Goal: Task Accomplishment & Management: Use online tool/utility

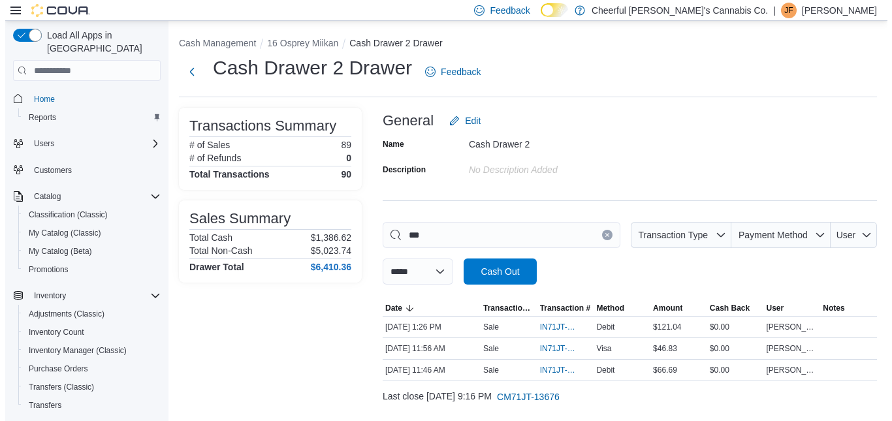
scroll to position [179, 0]
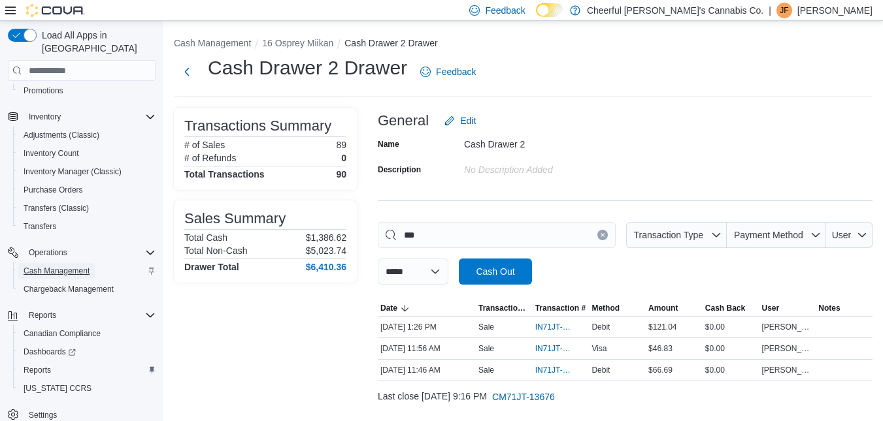
click at [80, 263] on span "Cash Management" at bounding box center [57, 271] width 66 height 16
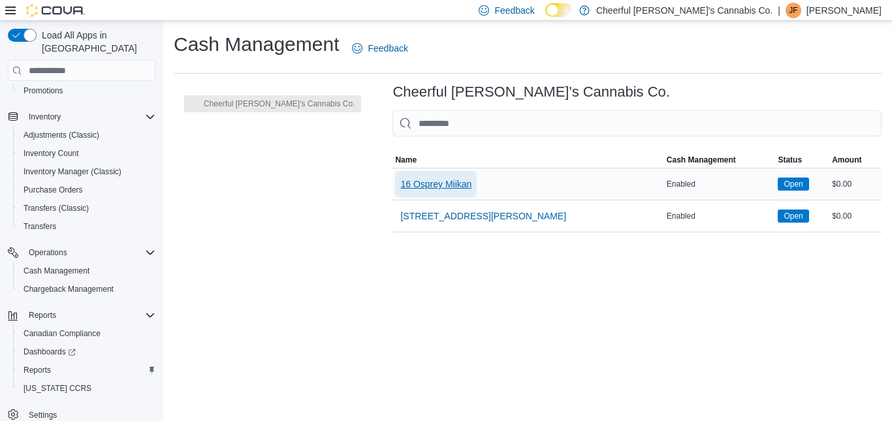
click at [400, 176] on span "16 Osprey Miikan" at bounding box center [435, 184] width 71 height 26
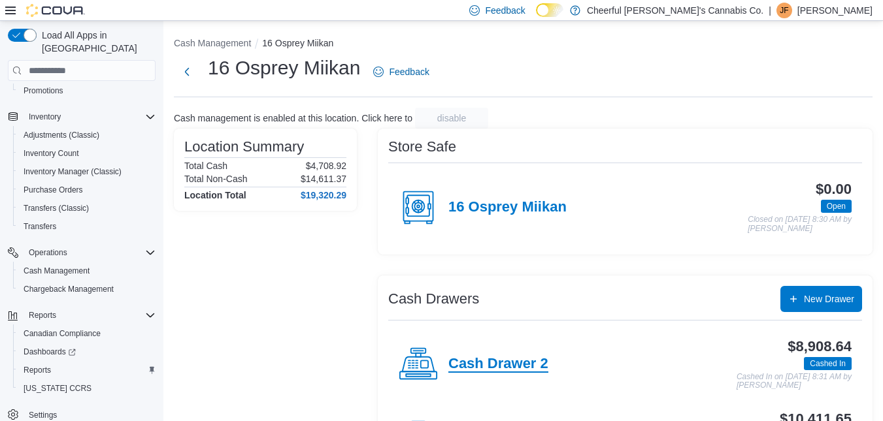
click at [506, 365] on h4 "Cash Drawer 2" at bounding box center [498, 364] width 100 height 17
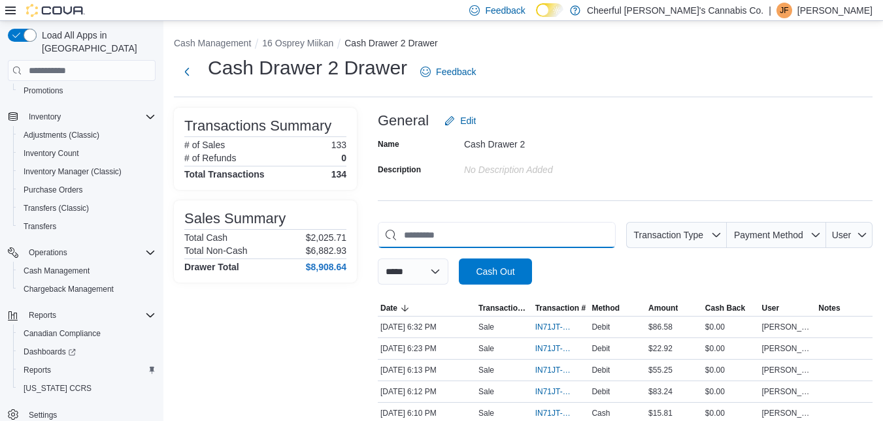
click at [478, 233] on input "This is a search bar. As you type, the results lower in the page will automatic…" at bounding box center [497, 235] width 238 height 26
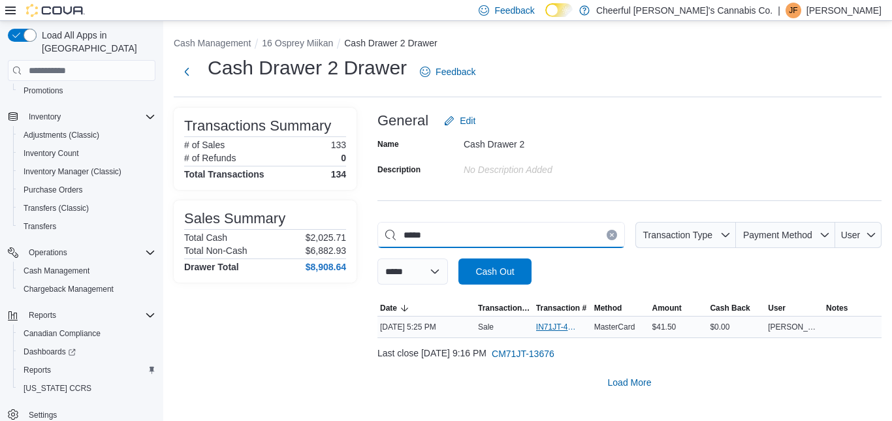
type input "*****"
click at [549, 327] on span "IN71JT-420310" at bounding box center [556, 327] width 40 height 10
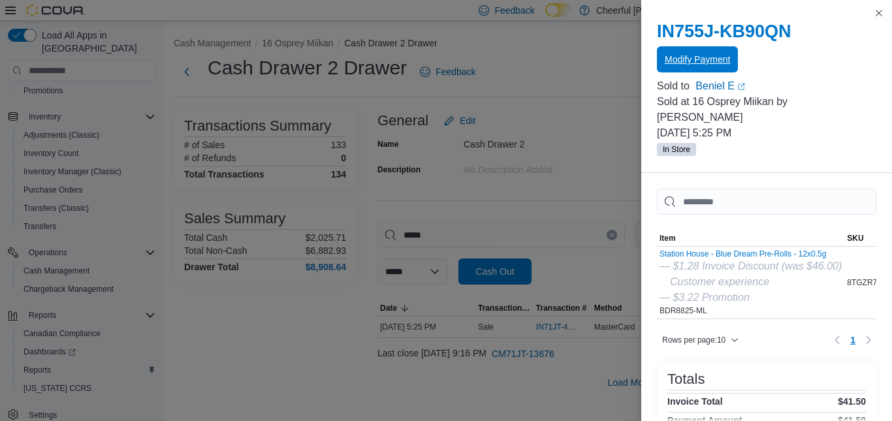
click at [686, 61] on span "Modify Payment" at bounding box center [697, 59] width 65 height 13
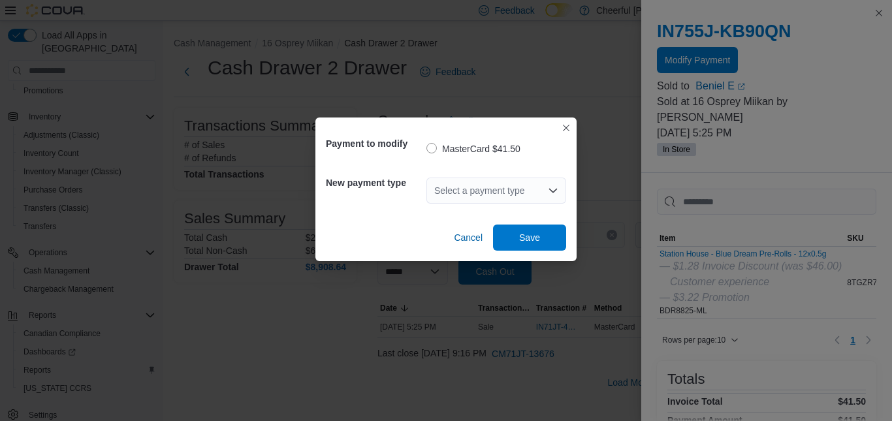
click at [555, 186] on icon "Open list of options" at bounding box center [553, 191] width 10 height 10
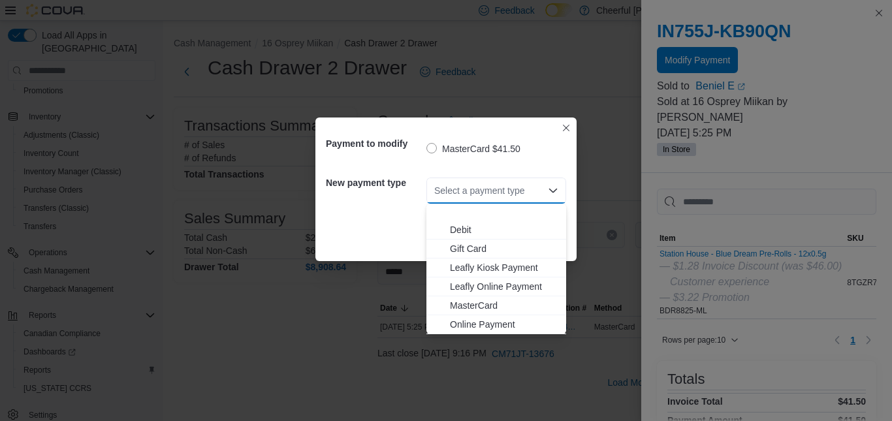
scroll to position [78, 0]
click at [461, 319] on span "Visa" at bounding box center [504, 324] width 108 height 13
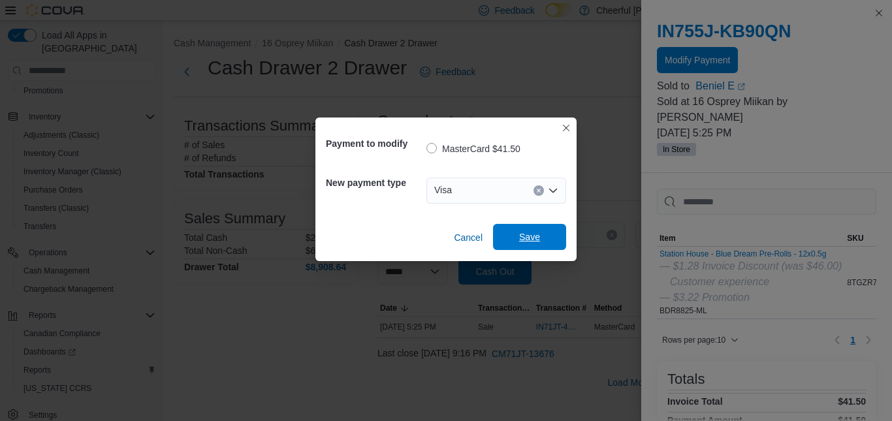
click at [534, 233] on span "Save" at bounding box center [529, 237] width 21 height 13
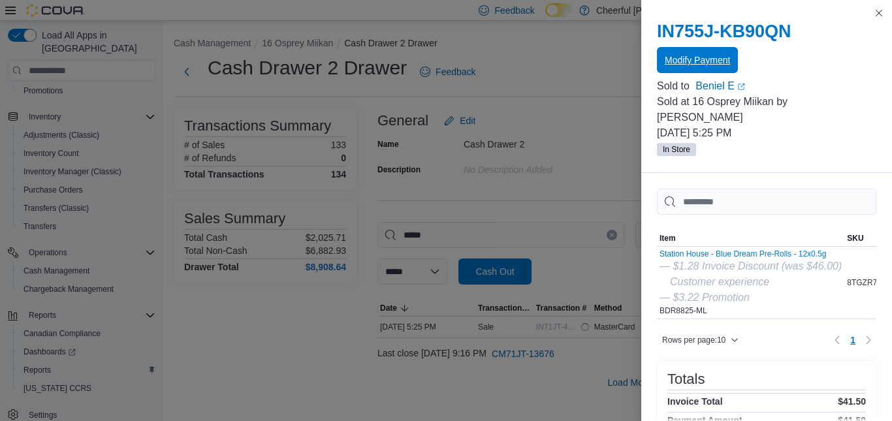
scroll to position [0, 0]
click at [879, 11] on button "Close this dialog" at bounding box center [879, 13] width 16 height 16
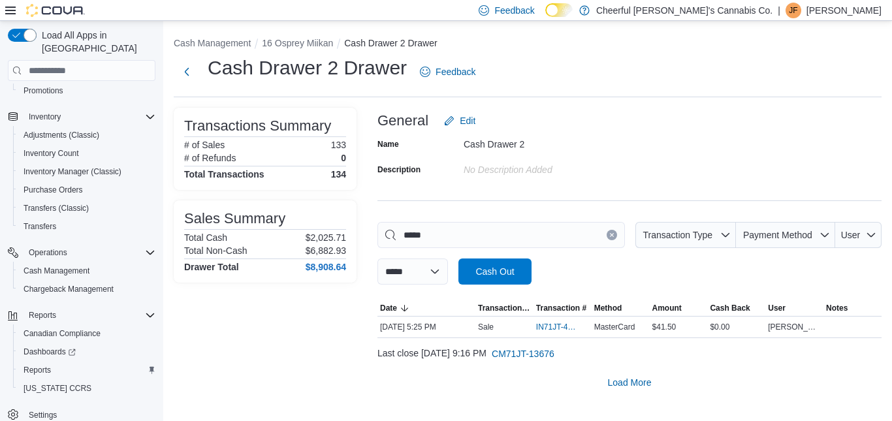
click at [608, 239] on button "Clear input" at bounding box center [612, 235] width 10 height 10
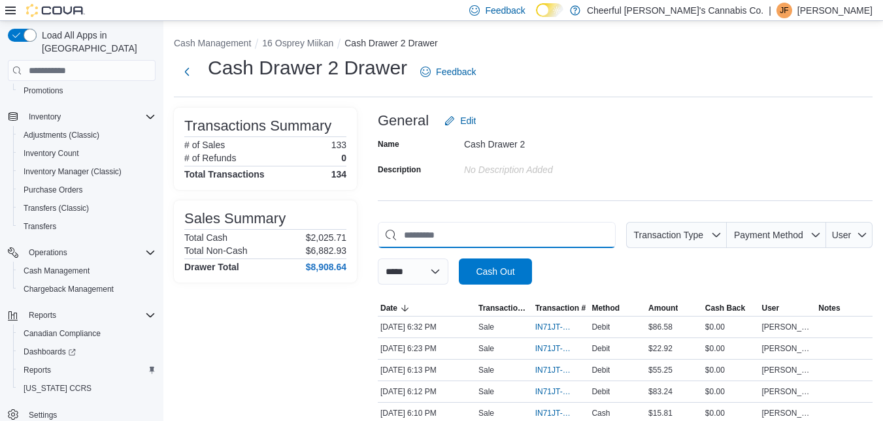
click at [544, 235] on input "This is a search bar. As you type, the results lower in the page will automatic…" at bounding box center [497, 235] width 238 height 26
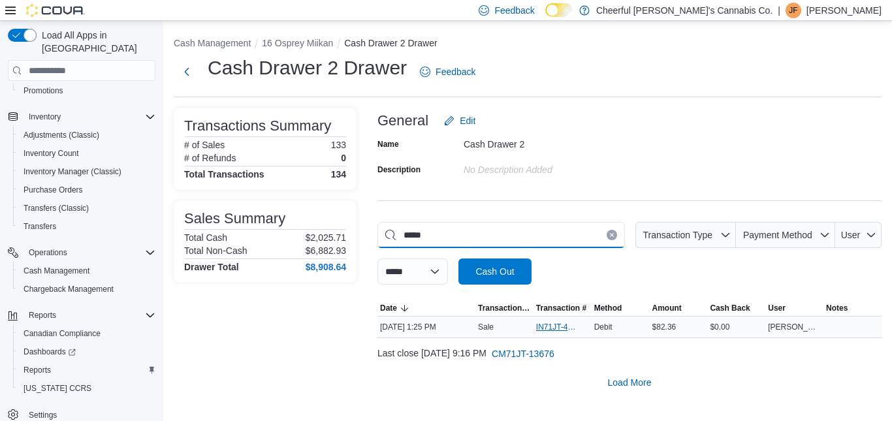
type input "*****"
click at [561, 328] on span "IN71JT-420149" at bounding box center [556, 327] width 40 height 10
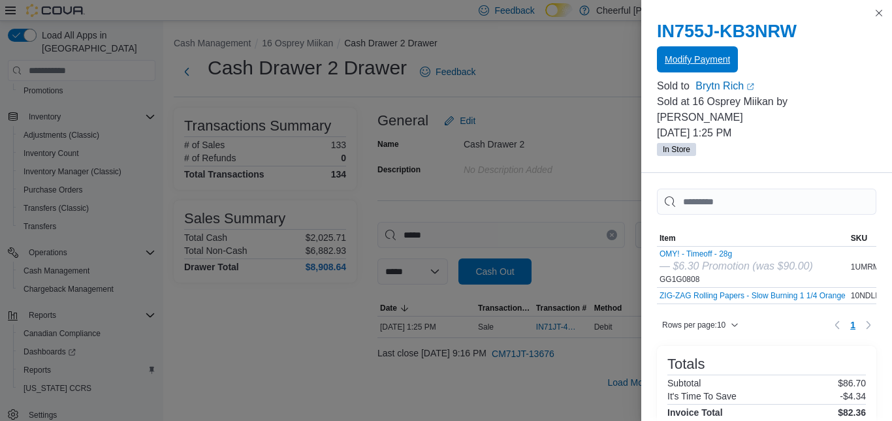
click at [688, 59] on span "Modify Payment" at bounding box center [697, 59] width 65 height 13
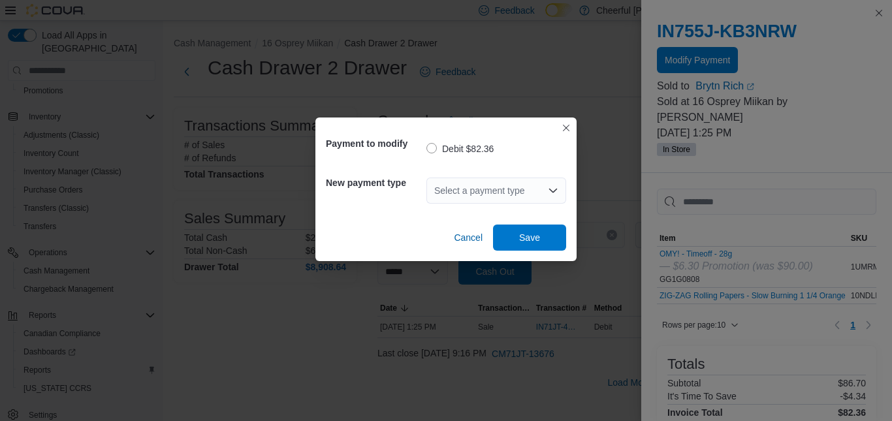
click at [554, 189] on icon "Open list of options" at bounding box center [553, 191] width 10 height 10
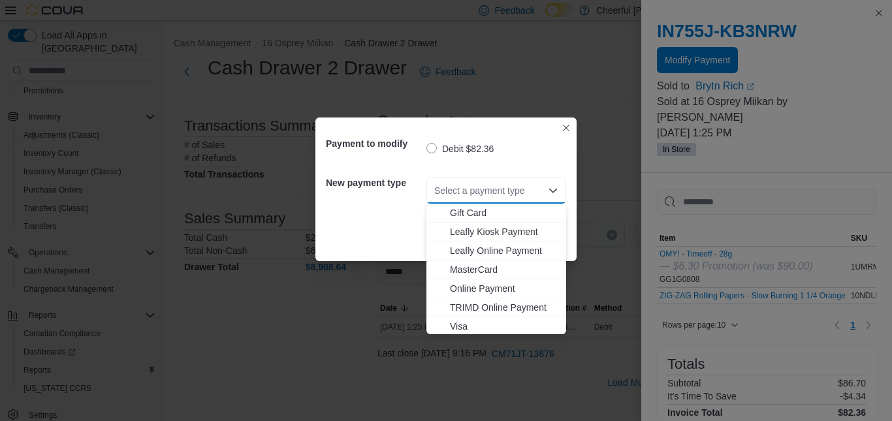
scroll to position [78, 0]
click at [457, 318] on span "Visa" at bounding box center [504, 324] width 108 height 13
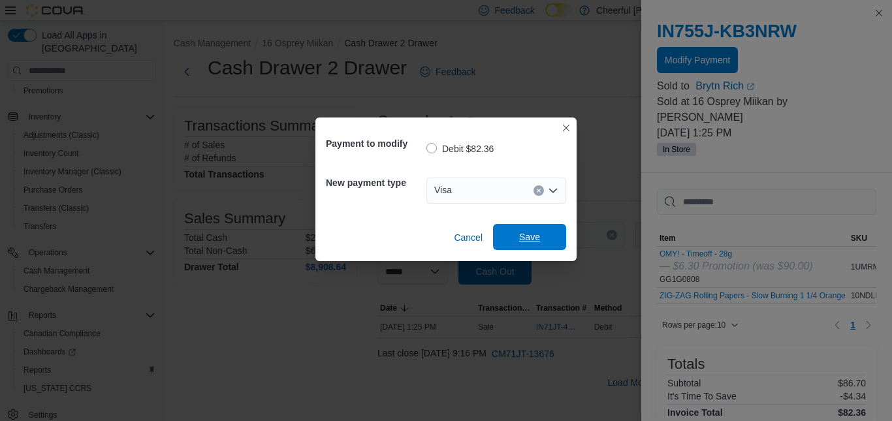
click at [525, 233] on span "Save" at bounding box center [529, 237] width 21 height 13
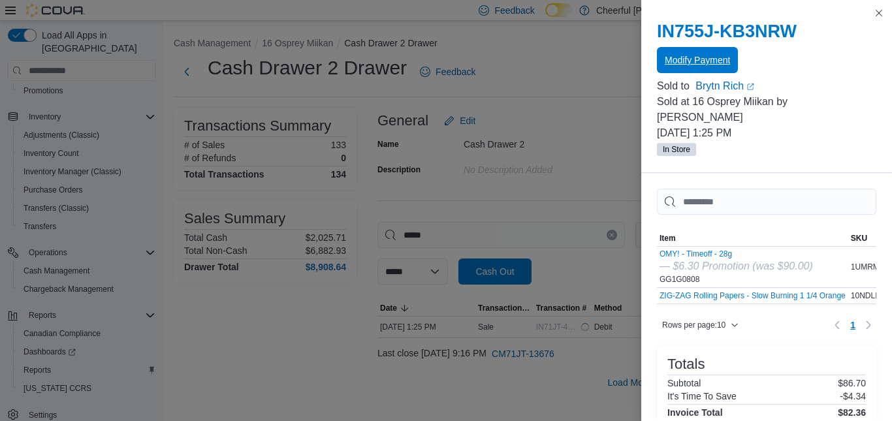
scroll to position [0, 0]
click at [881, 8] on button "Close this dialog" at bounding box center [879, 13] width 16 height 16
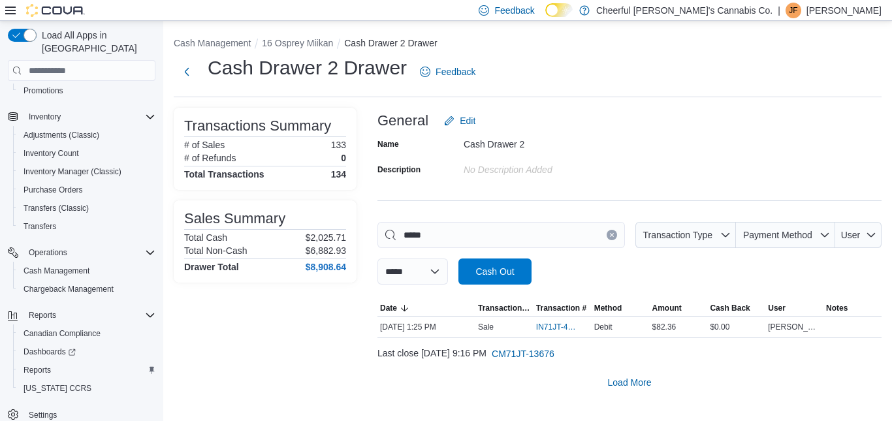
click at [613, 235] on icon "Clear input" at bounding box center [611, 235] width 3 height 3
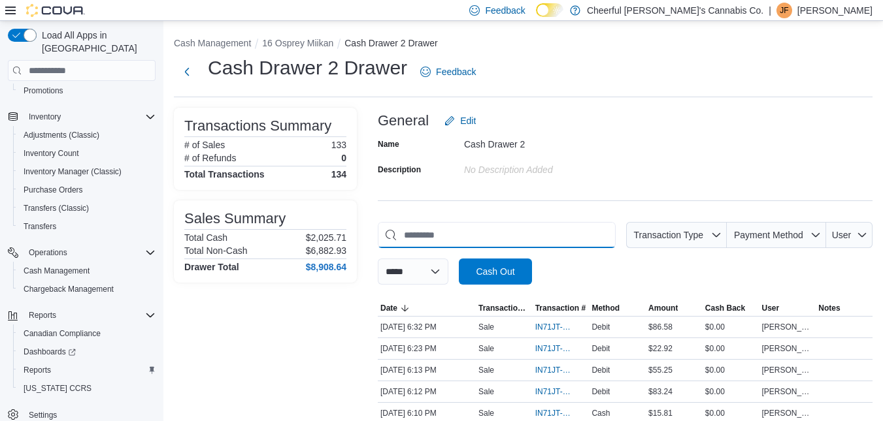
click at [519, 223] on input "This is a search bar. As you type, the results lower in the page will automatic…" at bounding box center [497, 235] width 238 height 26
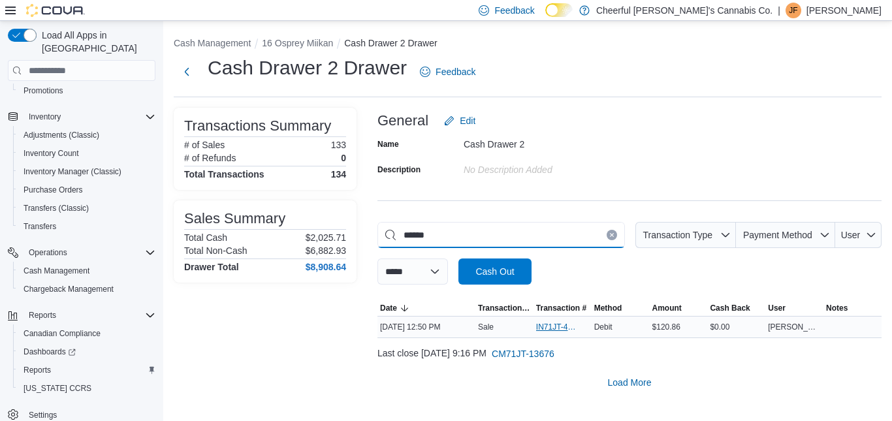
type input "******"
click at [553, 332] on span "IN71JT-420129" at bounding box center [556, 327] width 40 height 10
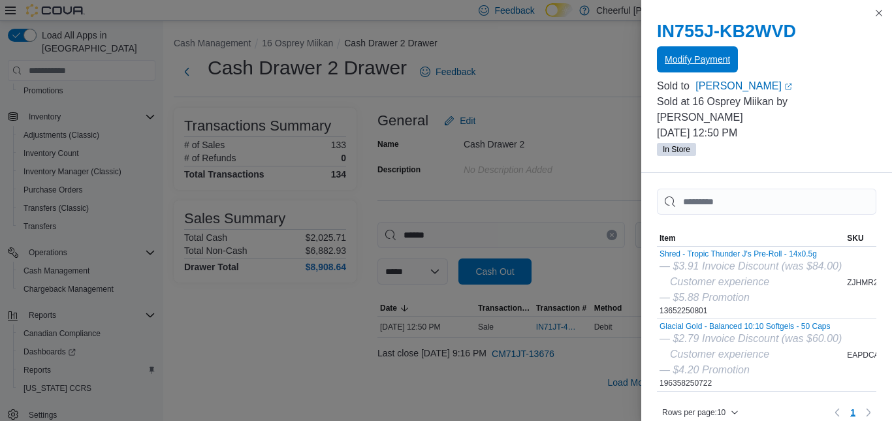
click at [719, 53] on span "Modify Payment" at bounding box center [697, 59] width 65 height 26
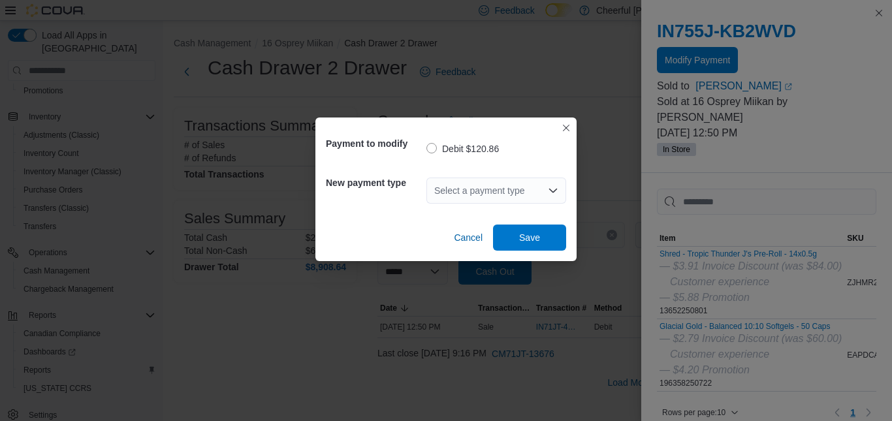
click at [554, 189] on icon "Open list of options" at bounding box center [553, 191] width 10 height 10
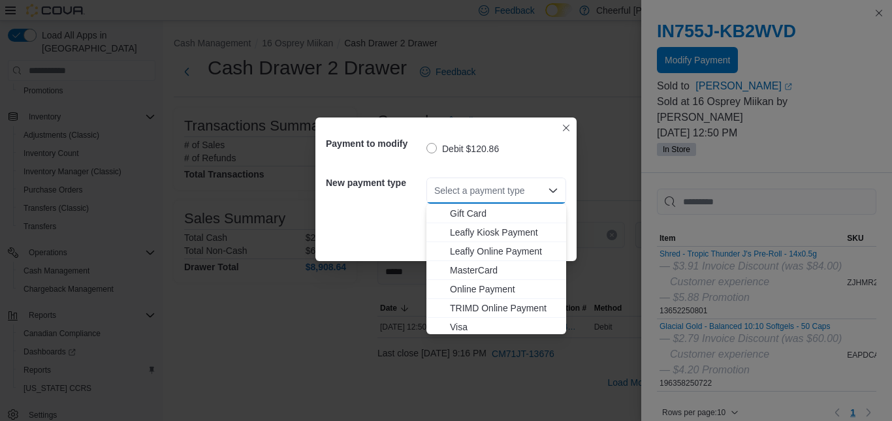
scroll to position [78, 0]
click at [463, 327] on span "Visa" at bounding box center [504, 324] width 108 height 13
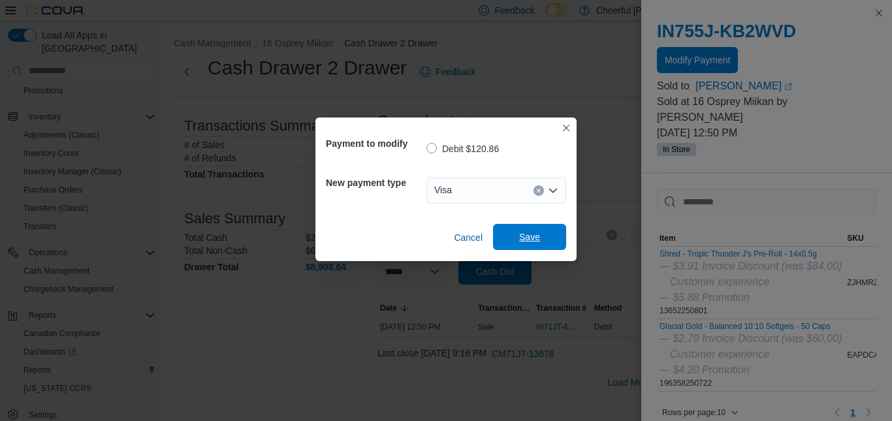
click at [539, 229] on span "Save" at bounding box center [529, 237] width 57 height 26
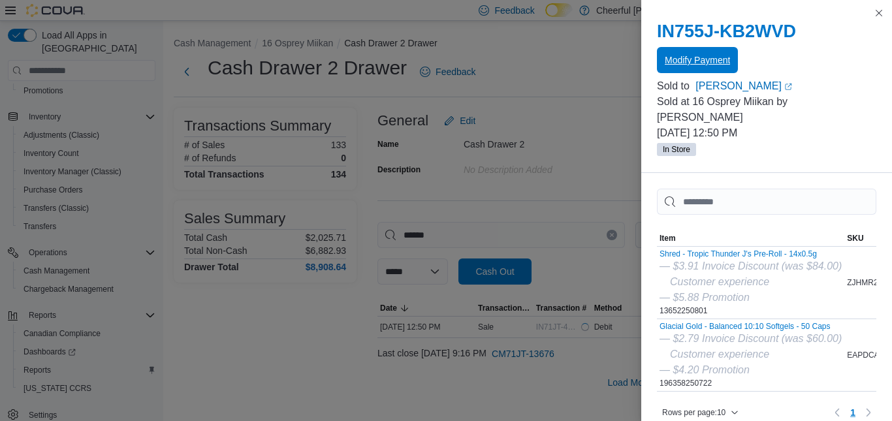
scroll to position [0, 0]
click at [882, 13] on button "Close this dialog" at bounding box center [879, 13] width 16 height 16
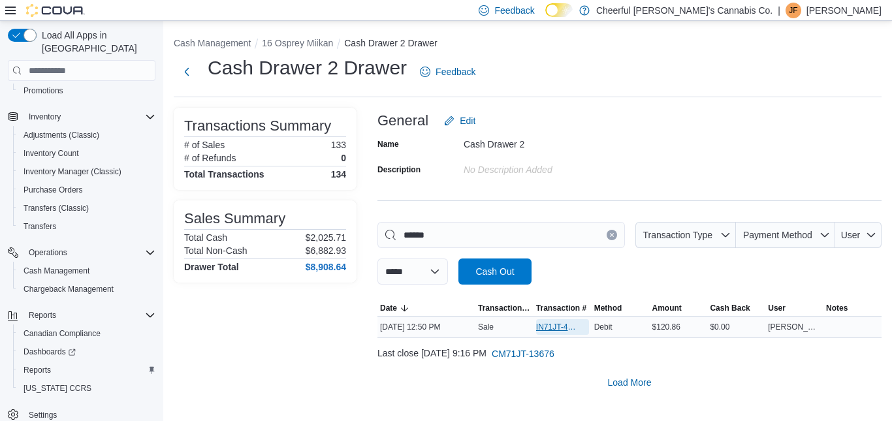
click at [546, 330] on span "IN71JT-420129" at bounding box center [556, 327] width 40 height 10
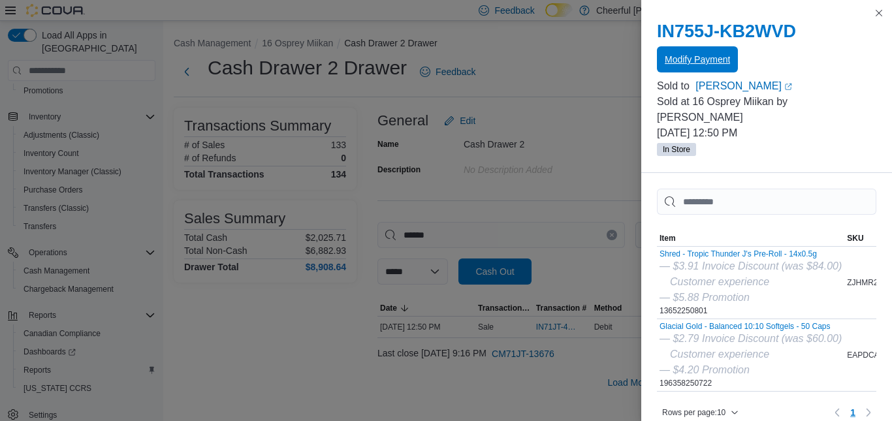
click at [690, 55] on span "Modify Payment" at bounding box center [697, 59] width 65 height 13
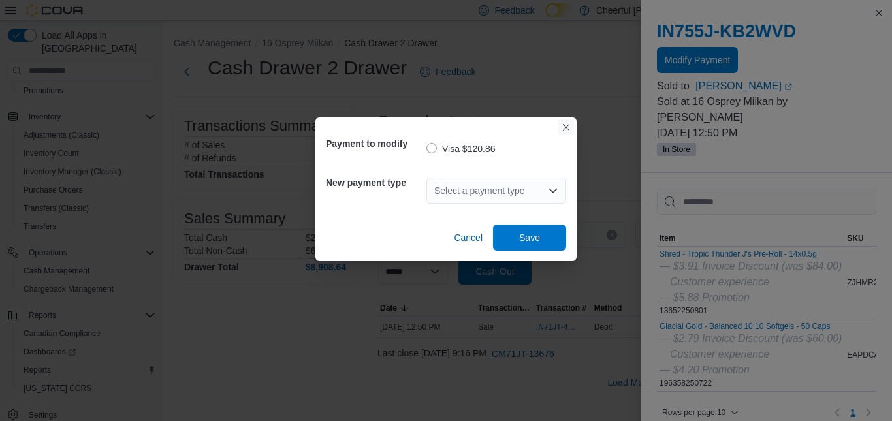
click at [563, 129] on button "Closes this modal window" at bounding box center [567, 128] width 16 height 16
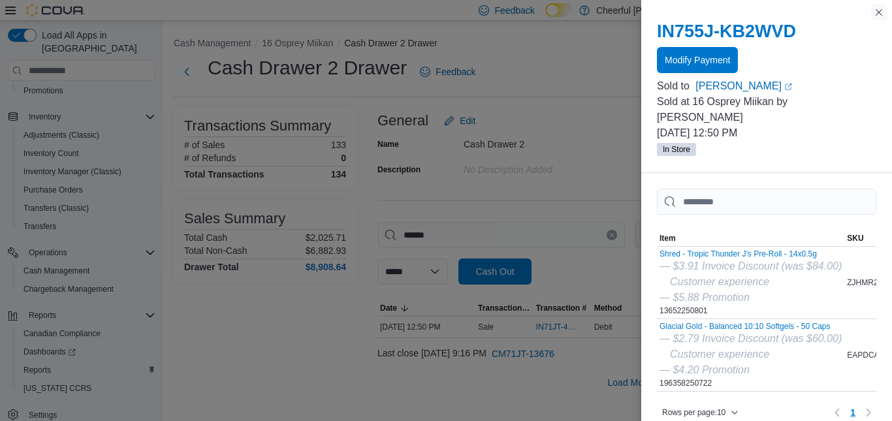
click at [880, 13] on button "Close this dialog" at bounding box center [879, 13] width 16 height 16
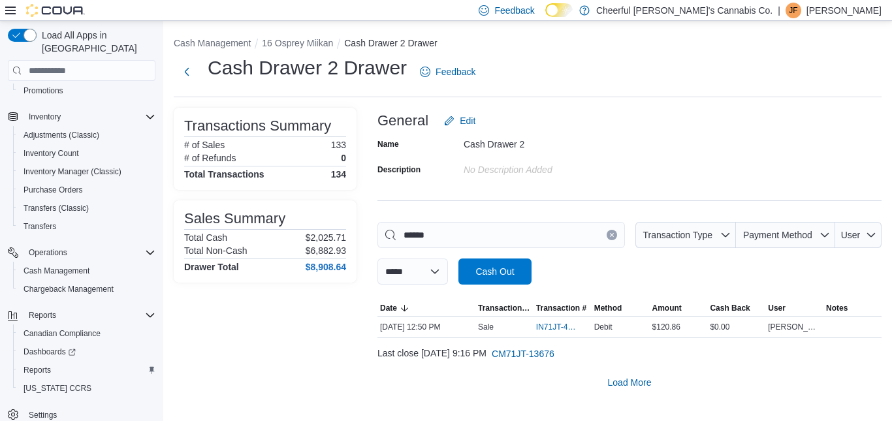
click at [609, 238] on icon "Clear input" at bounding box center [611, 235] width 5 height 5
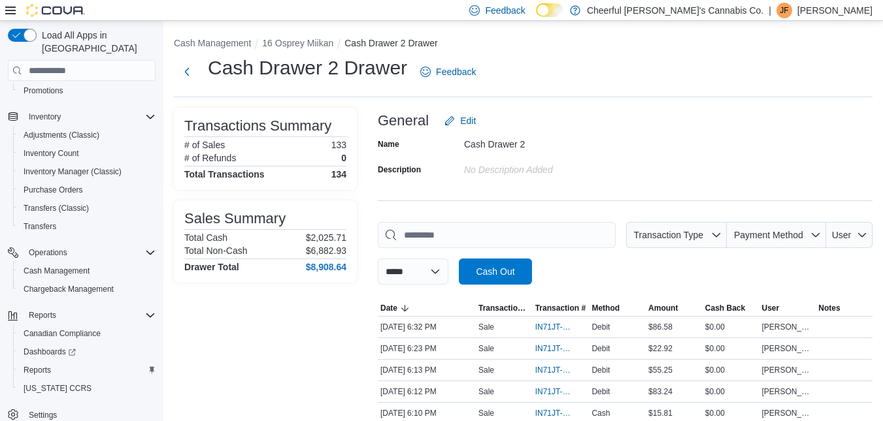
click at [528, 228] on input "This is a search bar. As you type, the results lower in the page will automatic…" at bounding box center [497, 235] width 238 height 26
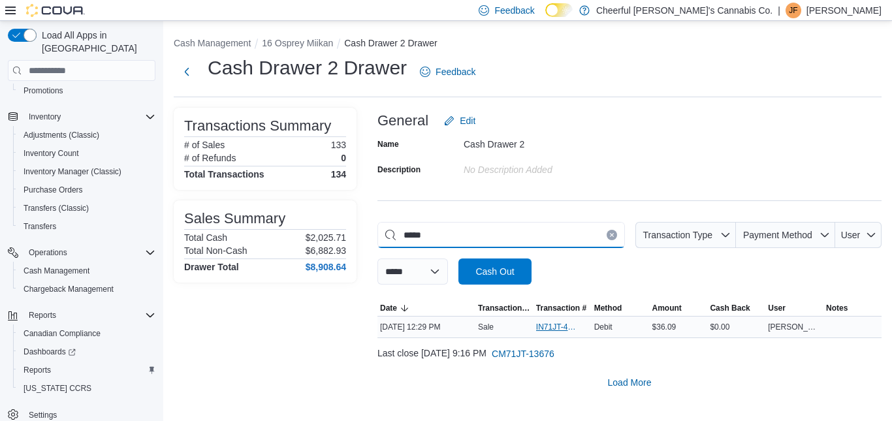
type input "*****"
click at [542, 329] on span "IN71JT-420106" at bounding box center [556, 327] width 40 height 10
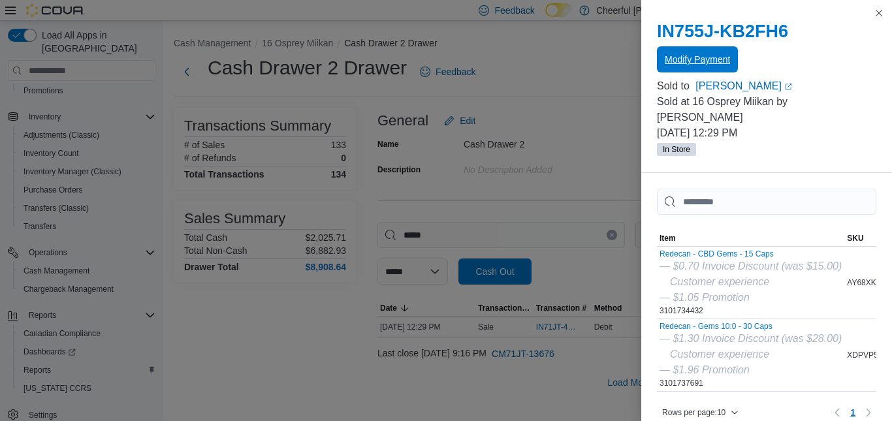
click at [685, 64] on span "Modify Payment" at bounding box center [697, 59] width 65 height 13
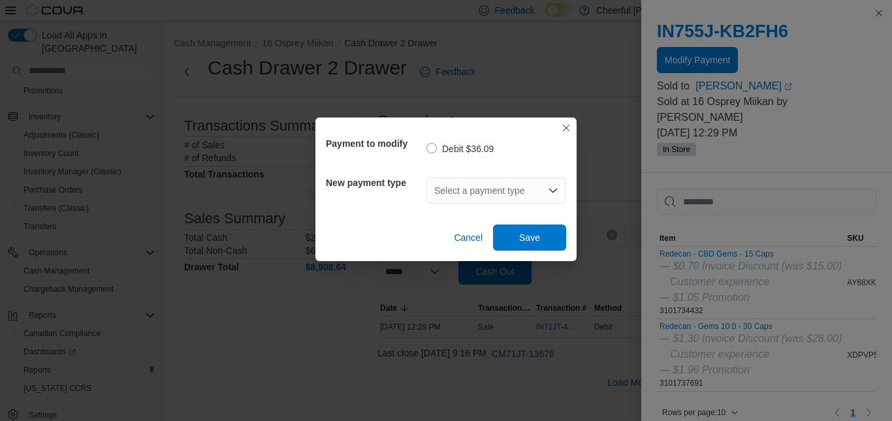
click at [545, 190] on div "Select a payment type" at bounding box center [497, 191] width 140 height 26
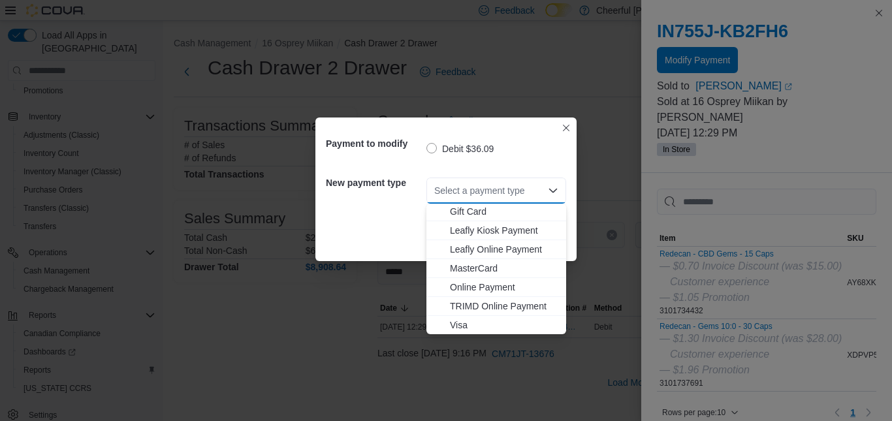
scroll to position [78, 0]
click at [457, 328] on span "Visa" at bounding box center [504, 324] width 108 height 13
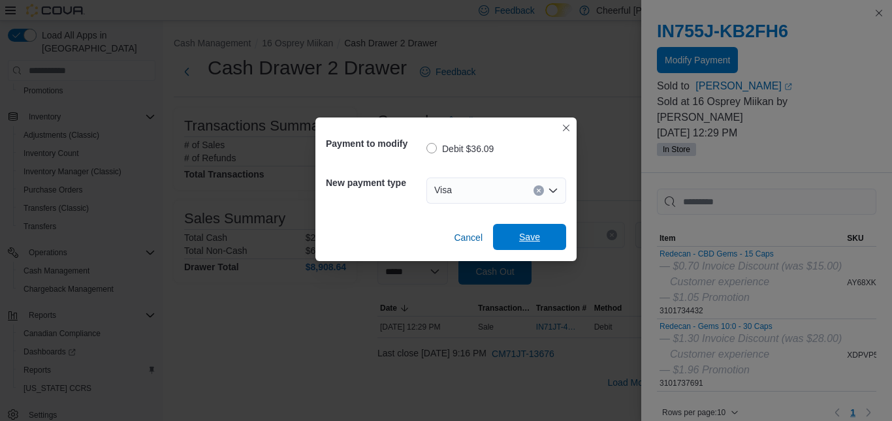
click at [542, 234] on span "Save" at bounding box center [529, 237] width 57 height 26
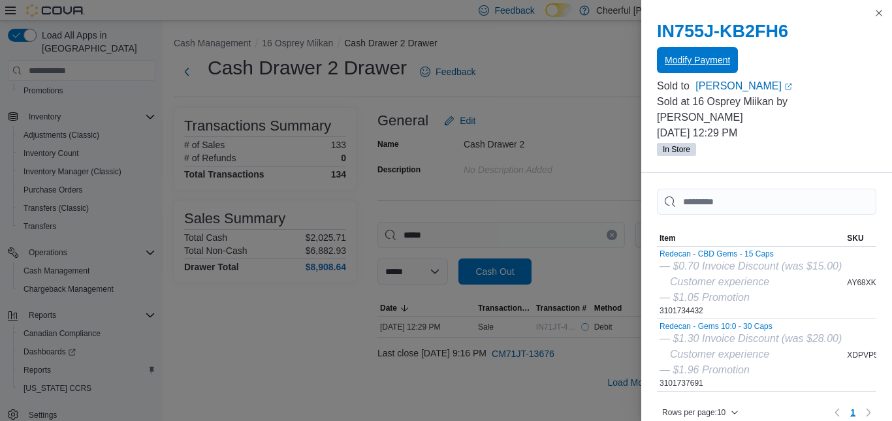
scroll to position [0, 0]
click at [875, 11] on button "Close this dialog" at bounding box center [879, 13] width 16 height 16
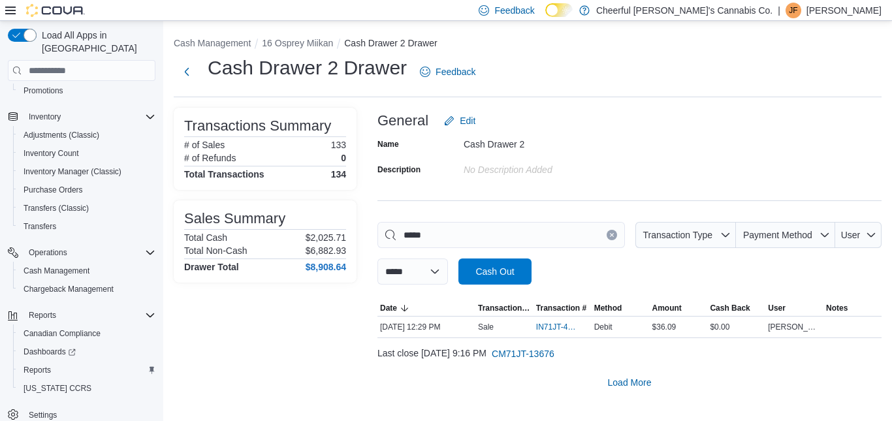
click at [612, 233] on icon "Clear input" at bounding box center [611, 235] width 5 height 5
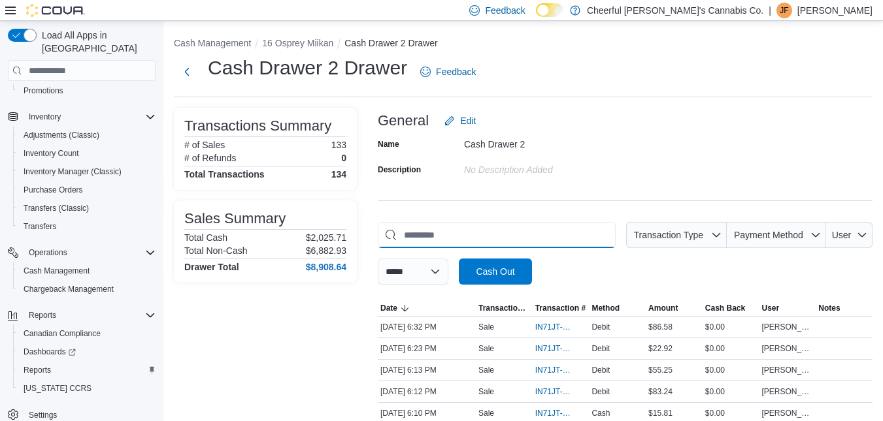
click at [536, 231] on input "This is a search bar. As you type, the results lower in the page will automatic…" at bounding box center [497, 235] width 238 height 26
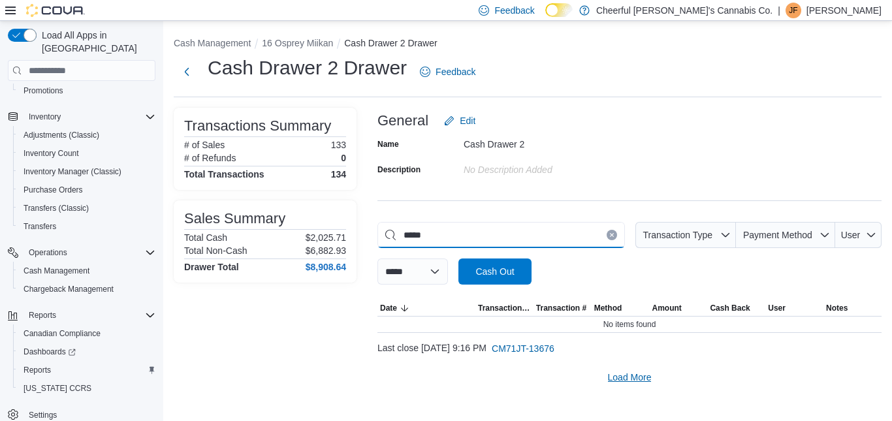
type input "*****"
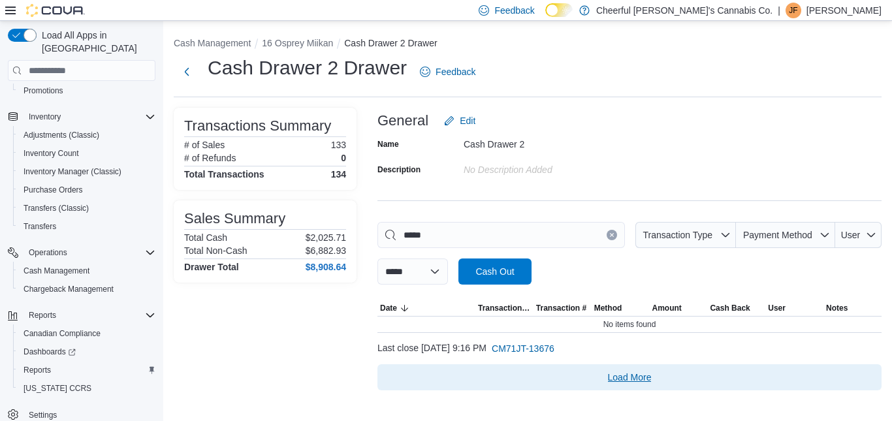
click at [623, 380] on span "Load More" at bounding box center [630, 377] width 44 height 13
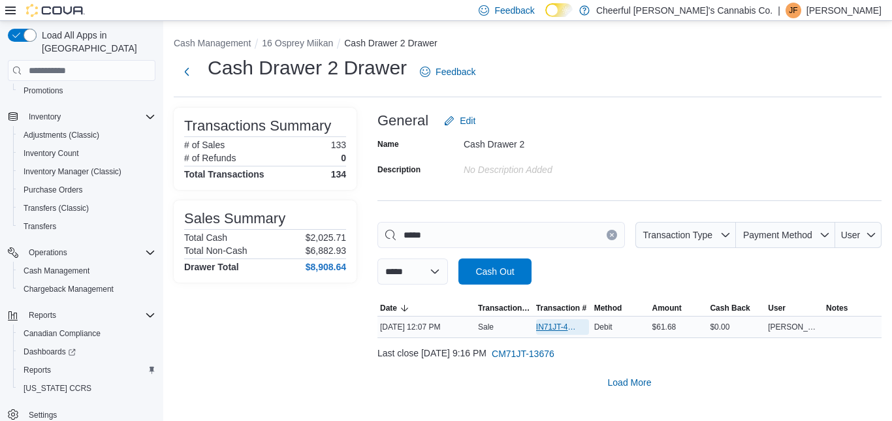
click at [564, 329] on span "IN71JT-420087" at bounding box center [556, 327] width 40 height 10
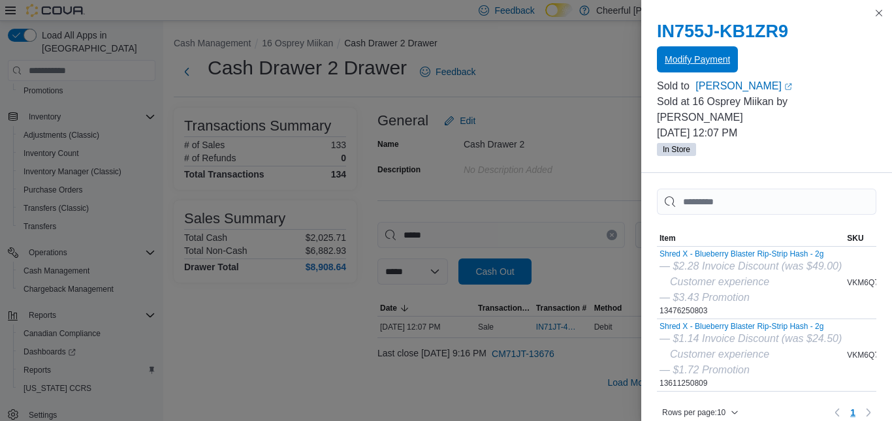
click at [684, 63] on span "Modify Payment" at bounding box center [697, 59] width 65 height 13
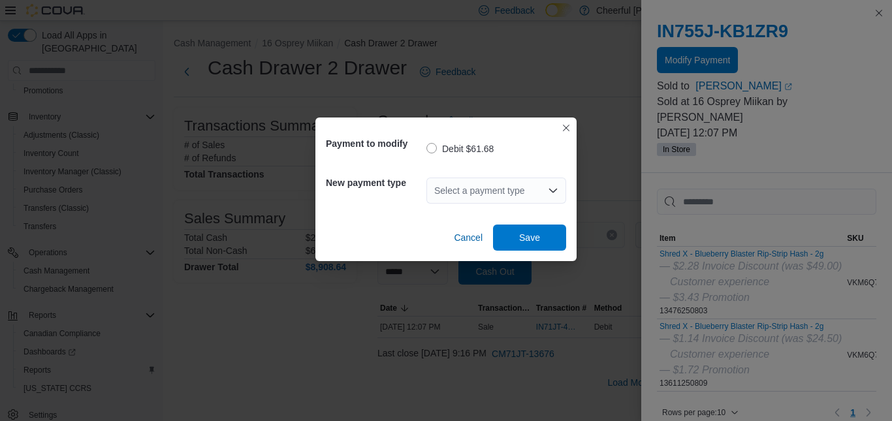
click at [553, 186] on icon "Open list of options" at bounding box center [553, 191] width 10 height 10
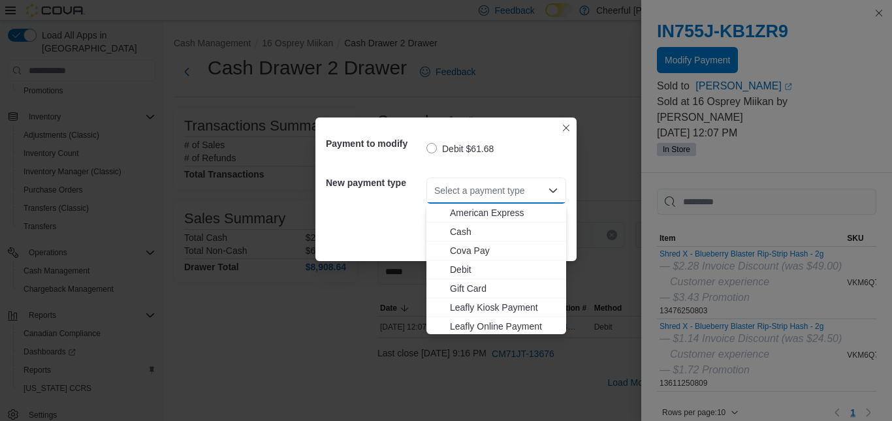
scroll to position [78, 0]
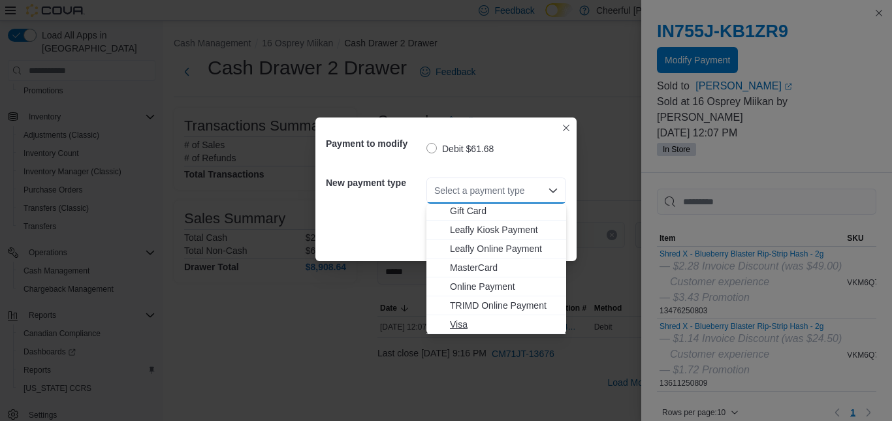
click at [460, 324] on span "Visa" at bounding box center [504, 324] width 108 height 13
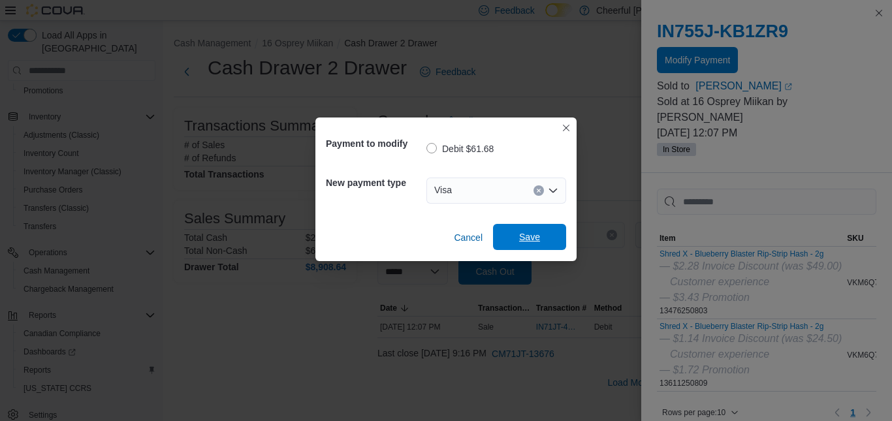
click at [533, 236] on span "Save" at bounding box center [529, 237] width 21 height 13
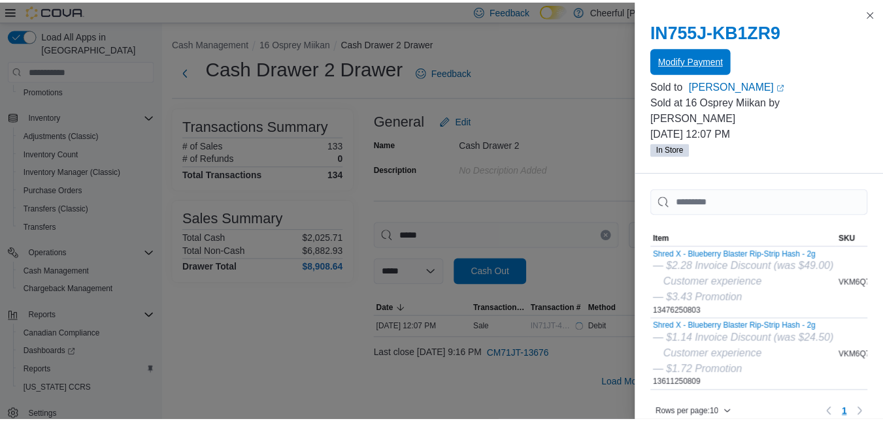
scroll to position [0, 0]
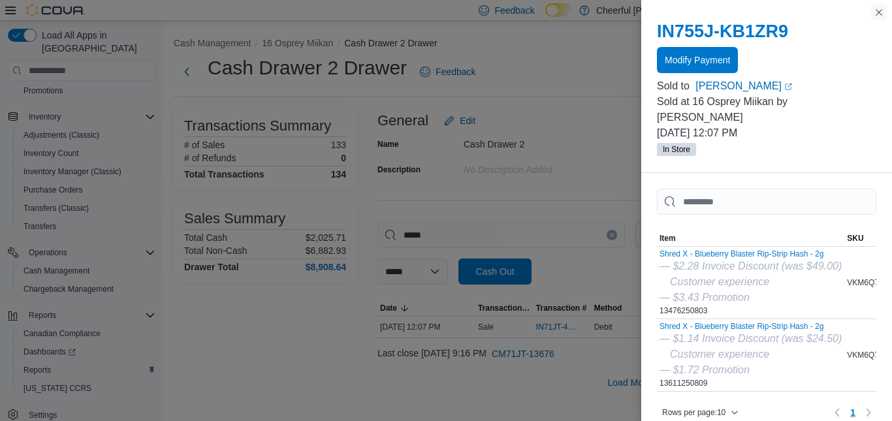
click at [879, 8] on button "Close this dialog" at bounding box center [879, 13] width 16 height 16
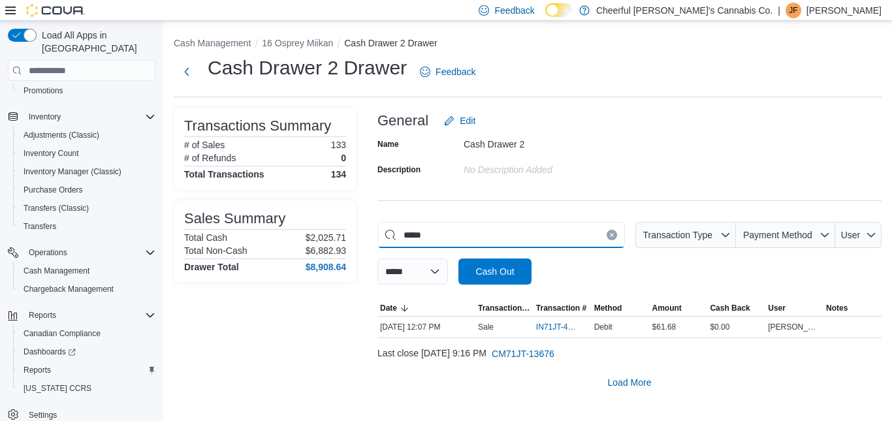
click at [612, 229] on input "*****" at bounding box center [502, 235] width 248 height 26
click at [613, 238] on icon "Clear input" at bounding box center [611, 235] width 5 height 5
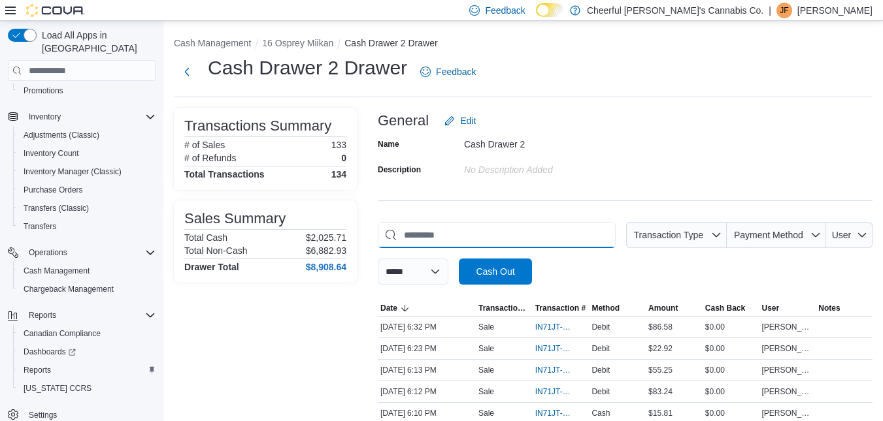
click at [534, 234] on input "This is a search bar. As you type, the results lower in the page will automatic…" at bounding box center [497, 235] width 238 height 26
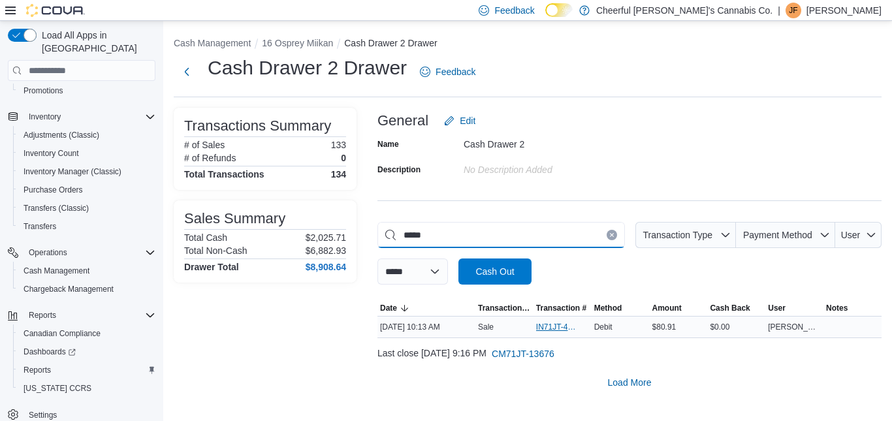
type input "*****"
click at [557, 323] on span "IN71JT-420023" at bounding box center [556, 327] width 40 height 10
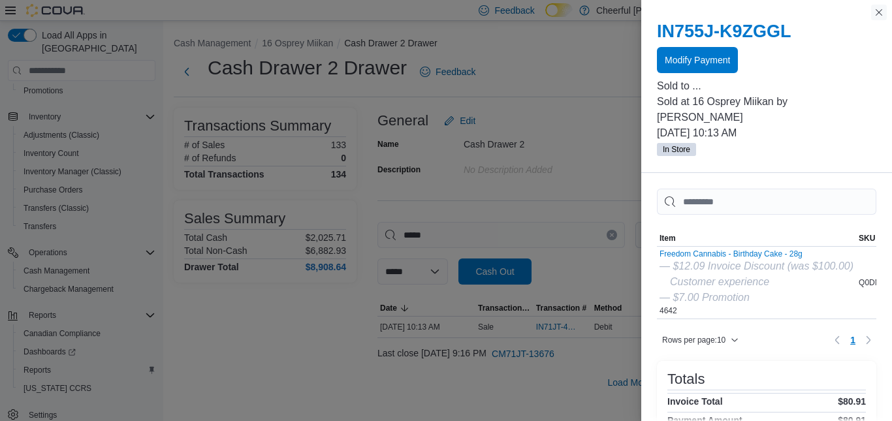
click at [882, 15] on button "Close this dialog" at bounding box center [879, 13] width 16 height 16
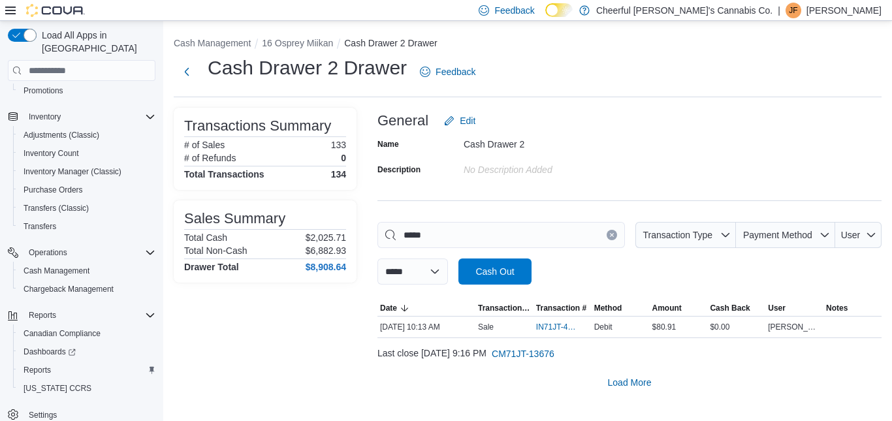
click at [611, 232] on button "Clear input" at bounding box center [612, 235] width 10 height 10
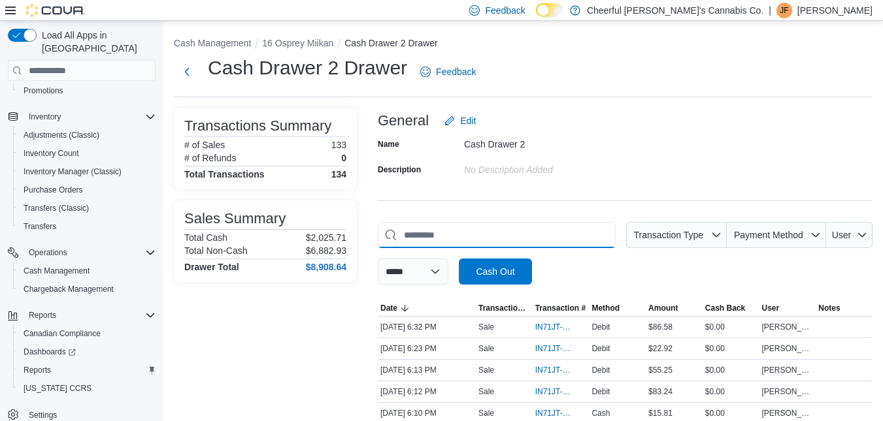
click at [542, 232] on input "This is a search bar. As you type, the results lower in the page will automatic…" at bounding box center [497, 235] width 238 height 26
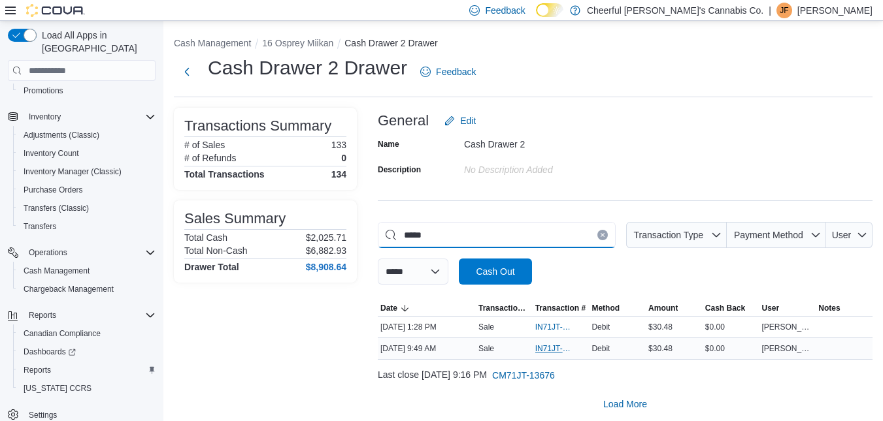
type input "*****"
click at [553, 346] on span "IN71JT-420010" at bounding box center [554, 349] width 39 height 10
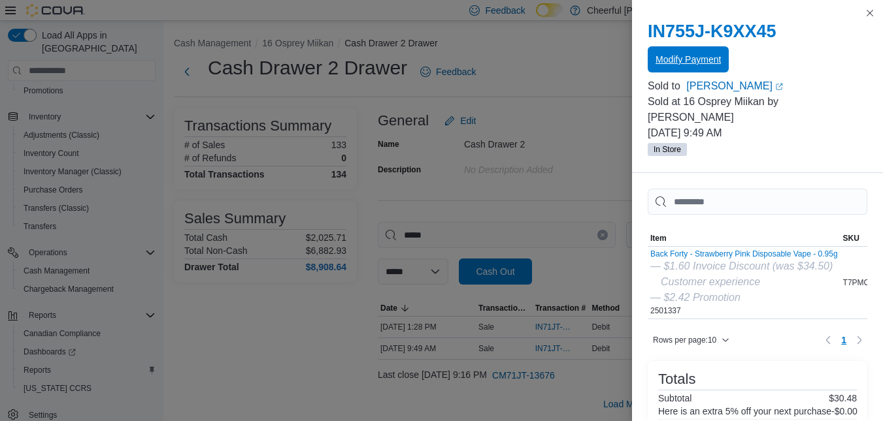
click at [665, 59] on span "Modify Payment" at bounding box center [687, 59] width 65 height 13
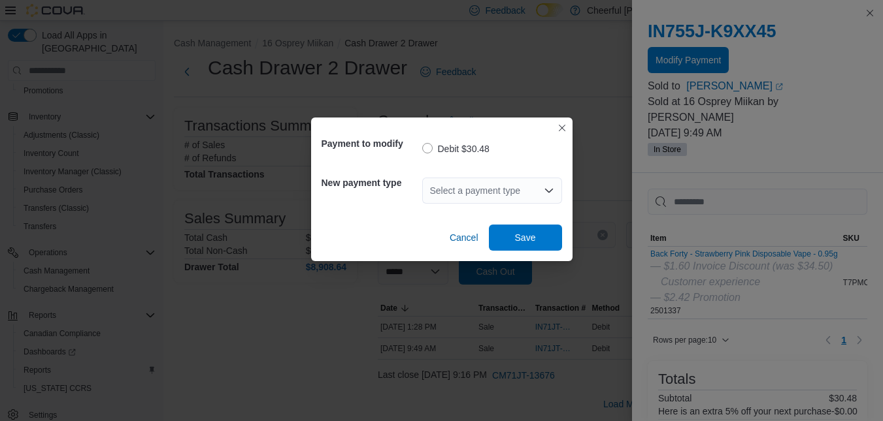
click at [551, 188] on icon "Open list of options" at bounding box center [549, 191] width 10 height 10
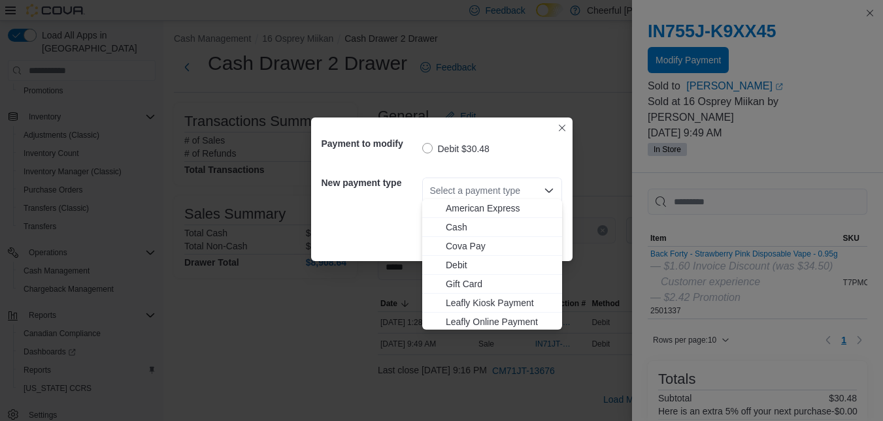
scroll to position [7, 0]
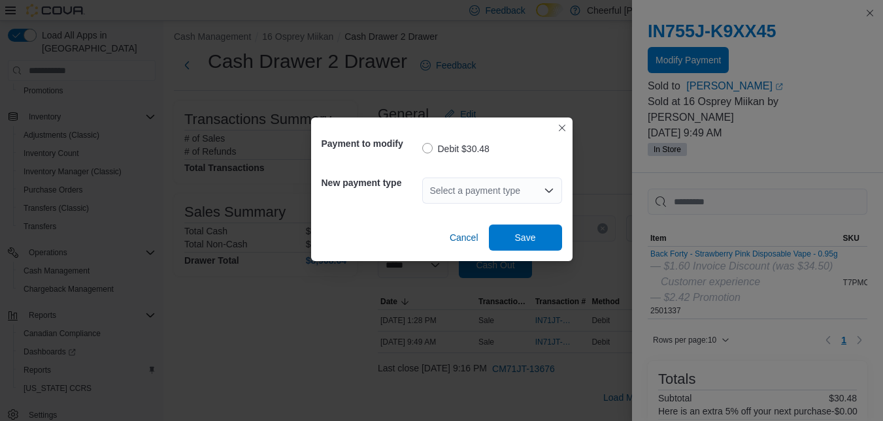
click at [551, 195] on icon "Open list of options" at bounding box center [549, 191] width 10 height 10
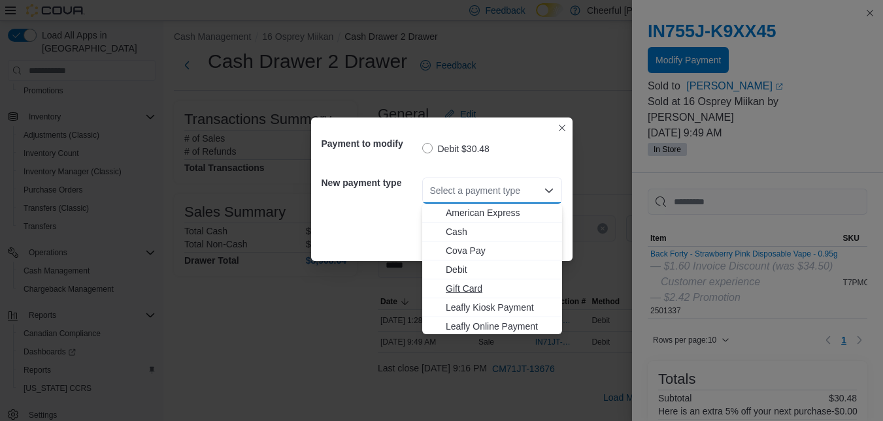
scroll to position [78, 0]
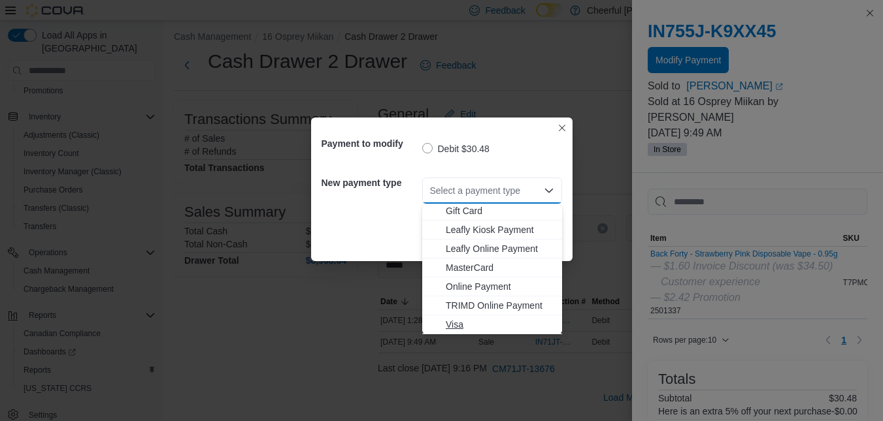
click at [457, 323] on span "Visa" at bounding box center [500, 324] width 108 height 13
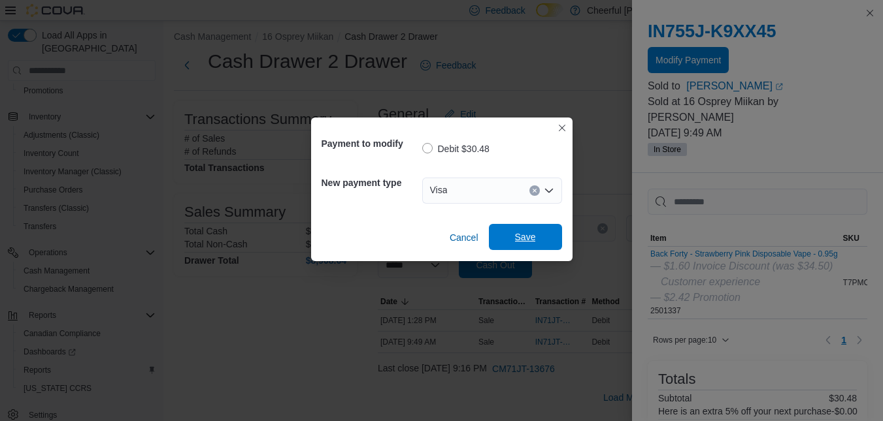
click at [524, 227] on span "Save" at bounding box center [524, 237] width 57 height 26
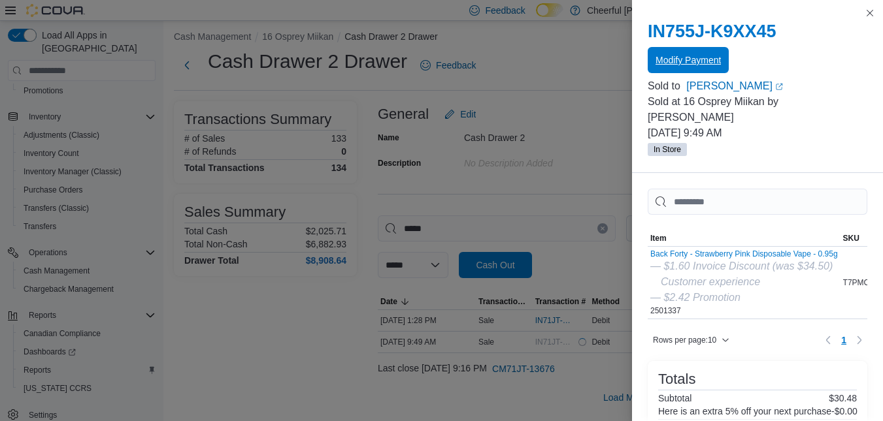
scroll to position [0, 0]
click at [680, 63] on span "Modify Payment" at bounding box center [687, 59] width 65 height 13
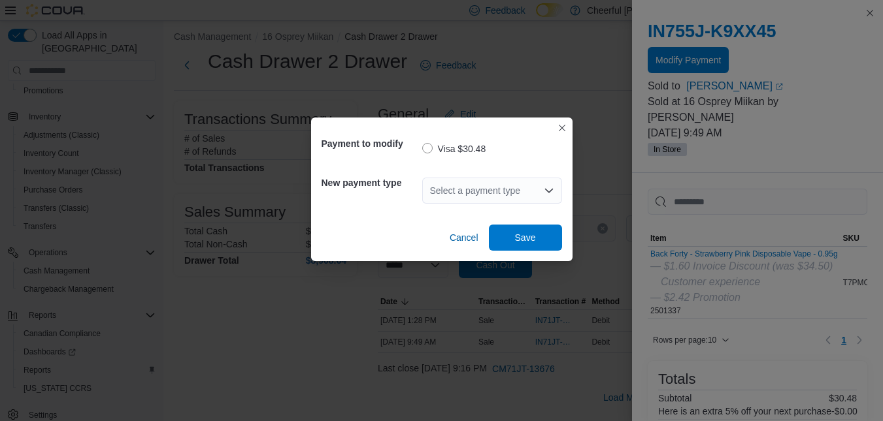
click at [546, 186] on icon "Open list of options" at bounding box center [549, 191] width 10 height 10
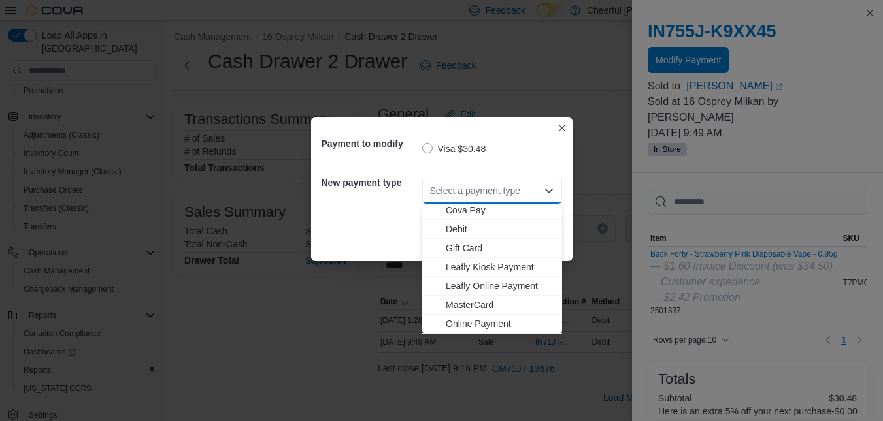
scroll to position [78, 0]
click at [472, 263] on span "MasterCard" at bounding box center [500, 267] width 108 height 13
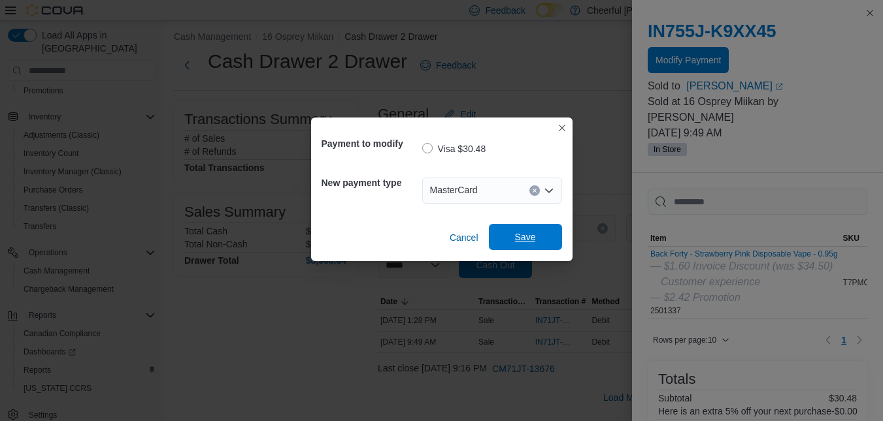
click at [527, 240] on span "Save" at bounding box center [525, 237] width 21 height 13
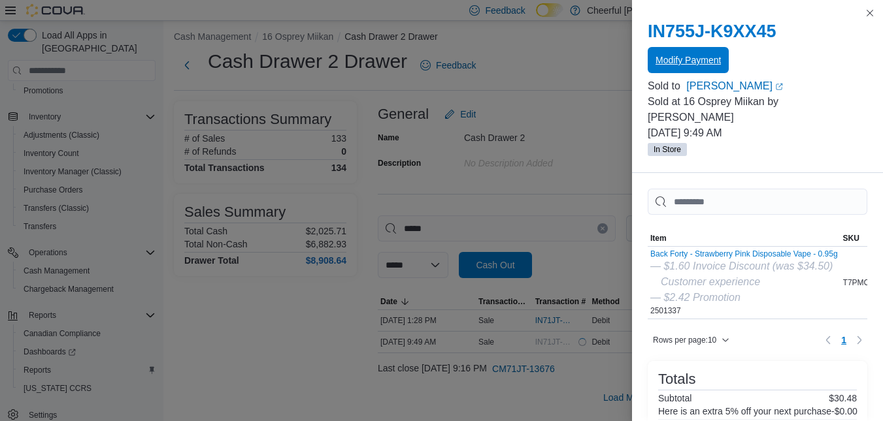
scroll to position [0, 0]
click at [874, 7] on button "Close this dialog" at bounding box center [870, 13] width 16 height 16
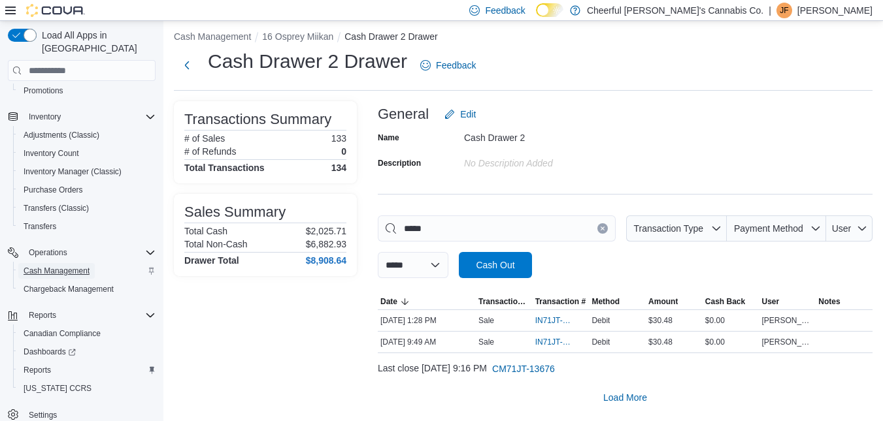
click at [70, 263] on span "Cash Management" at bounding box center [57, 271] width 66 height 16
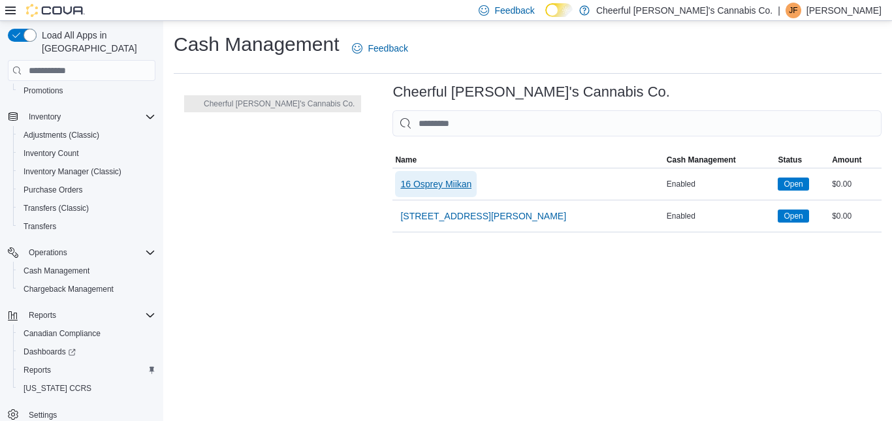
click at [415, 179] on span "16 Osprey Miikan" at bounding box center [435, 184] width 71 height 13
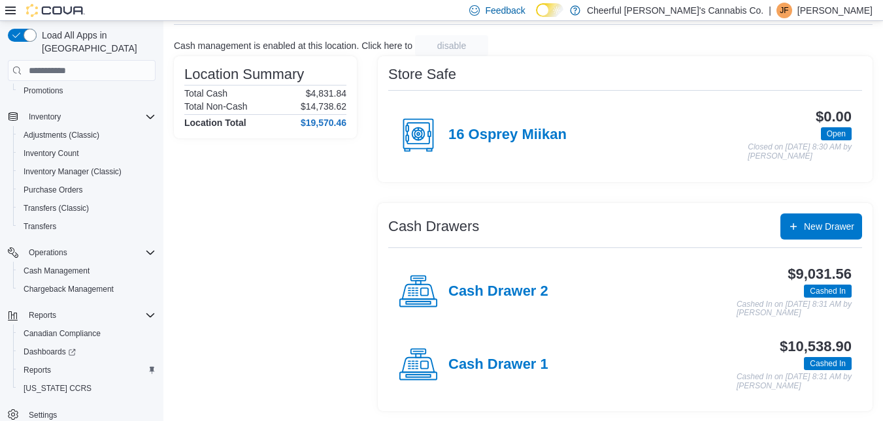
scroll to position [73, 0]
click at [512, 361] on h4 "Cash Drawer 1" at bounding box center [498, 364] width 100 height 17
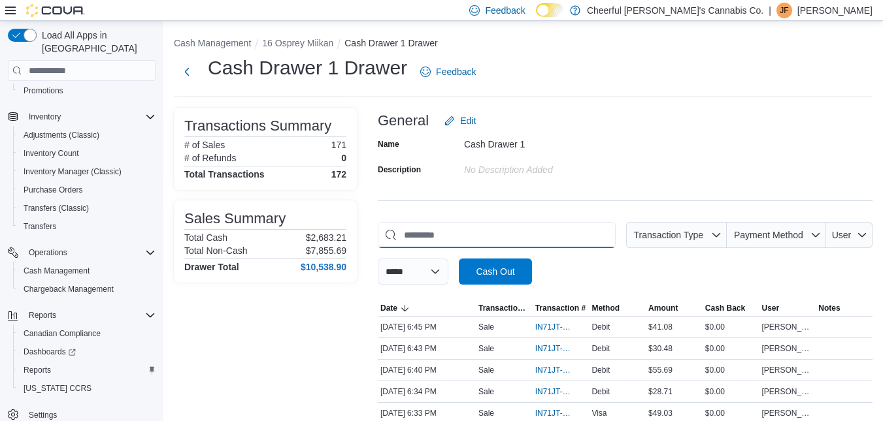
click at [413, 233] on input "This is a search bar. As you type, the results lower in the page will automatic…" at bounding box center [497, 235] width 238 height 26
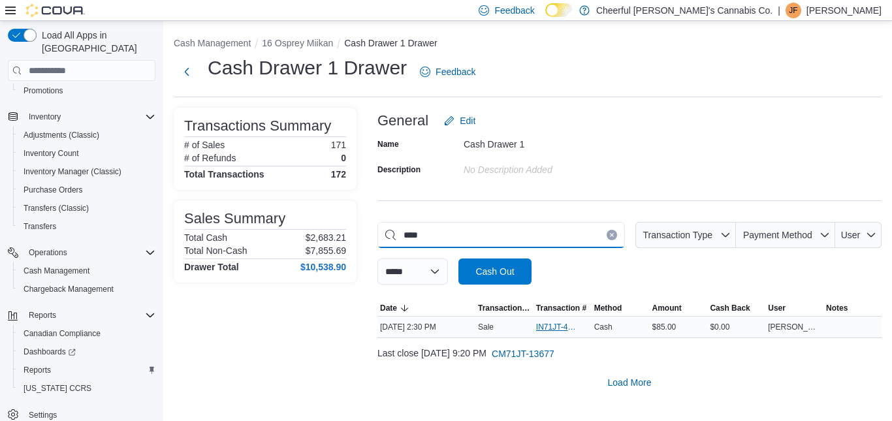
type input "****"
click at [550, 323] on span "IN71JT-420198" at bounding box center [556, 327] width 40 height 10
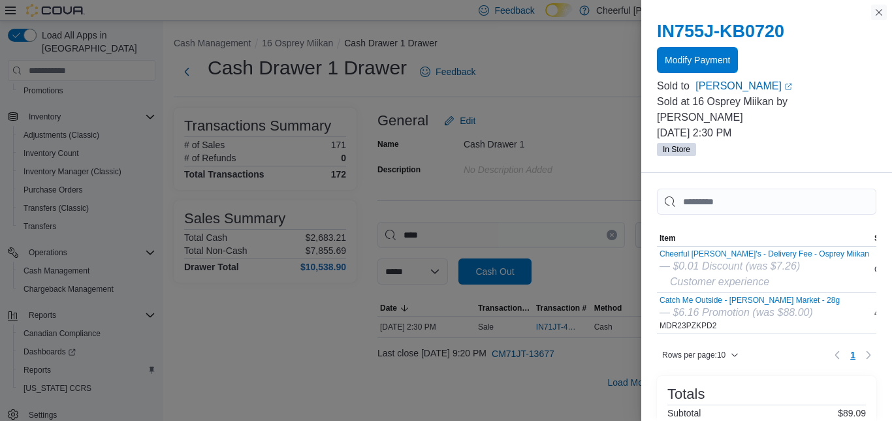
click at [877, 5] on div "You are in a modal dialog. Press Escape or tap/click outside the dialog on the …" at bounding box center [767, 210] width 251 height 421
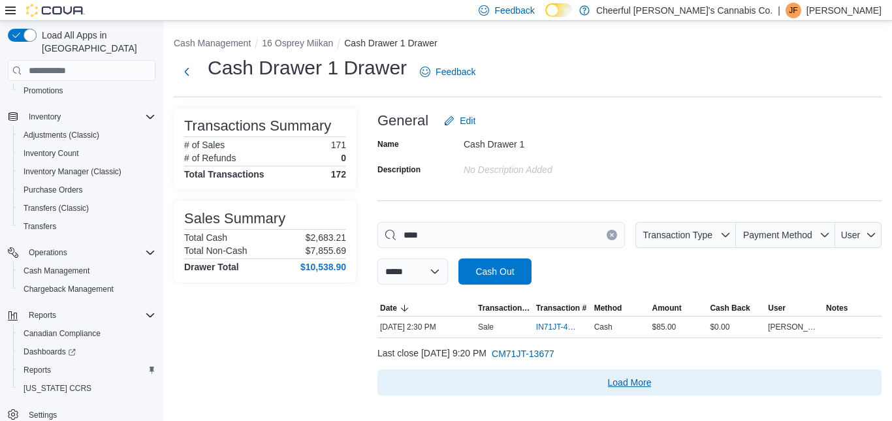
click at [638, 382] on span "Load More" at bounding box center [630, 382] width 44 height 13
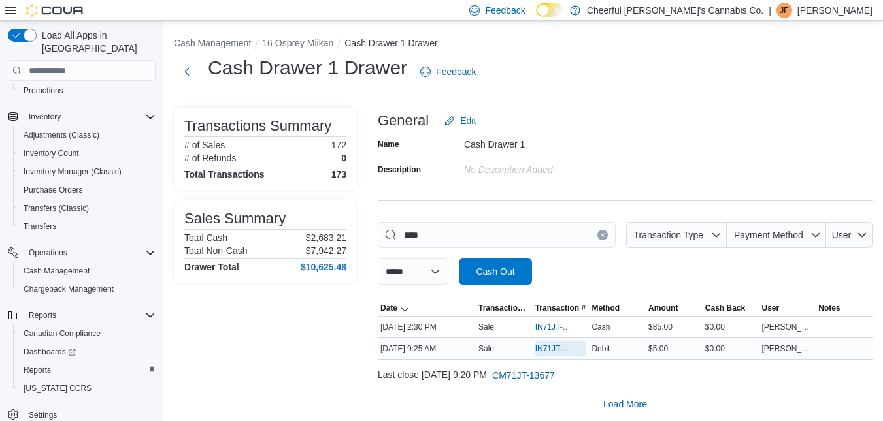
click at [545, 345] on span "IN71JT-419991" at bounding box center [554, 349] width 39 height 10
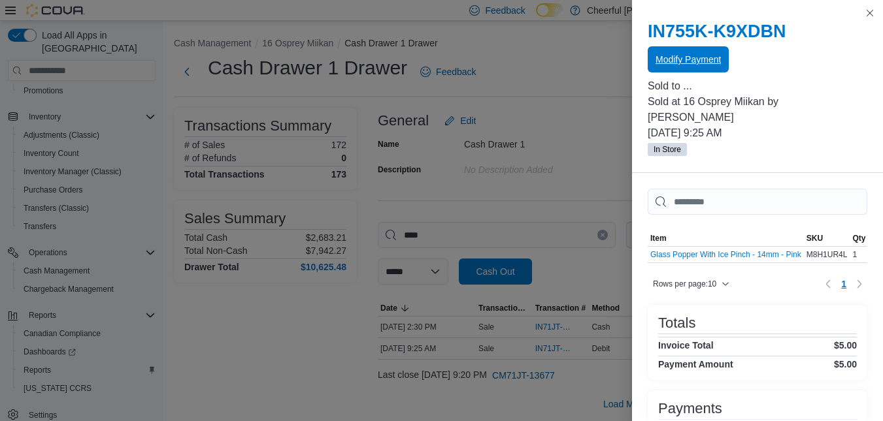
click at [689, 63] on span "Modify Payment" at bounding box center [687, 59] width 65 height 13
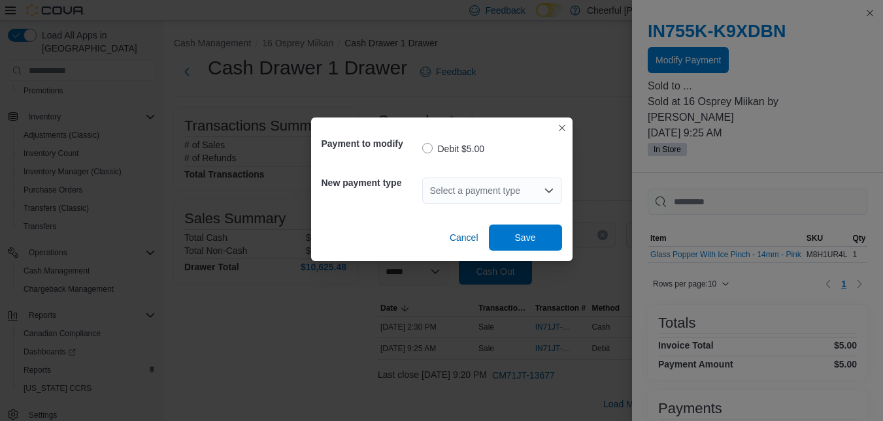
click at [545, 189] on icon "Open list of options" at bounding box center [548, 191] width 8 height 4
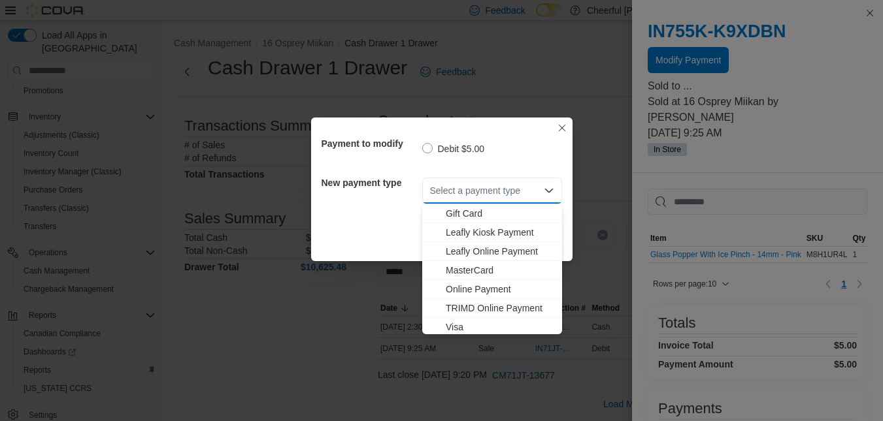
scroll to position [78, 0]
click at [449, 268] on span "MasterCard" at bounding box center [500, 267] width 108 height 13
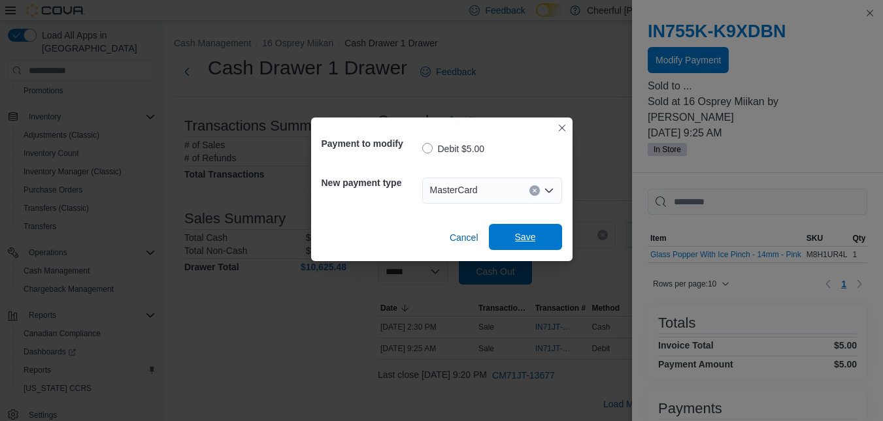
click at [524, 240] on span "Save" at bounding box center [525, 237] width 21 height 13
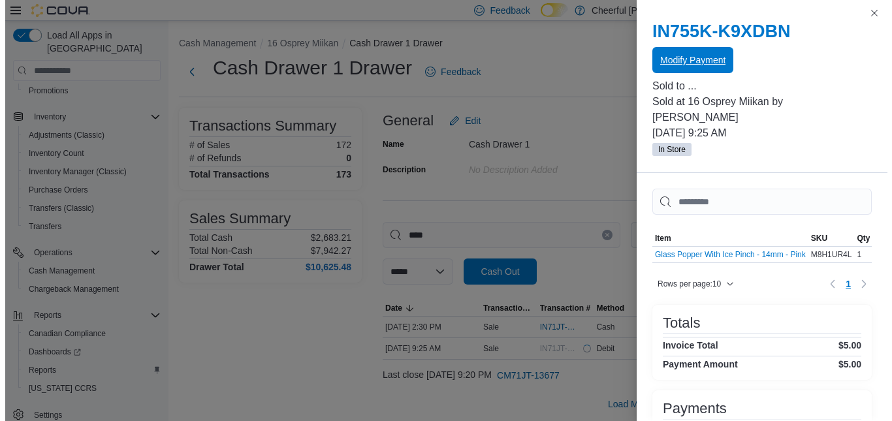
scroll to position [0, 0]
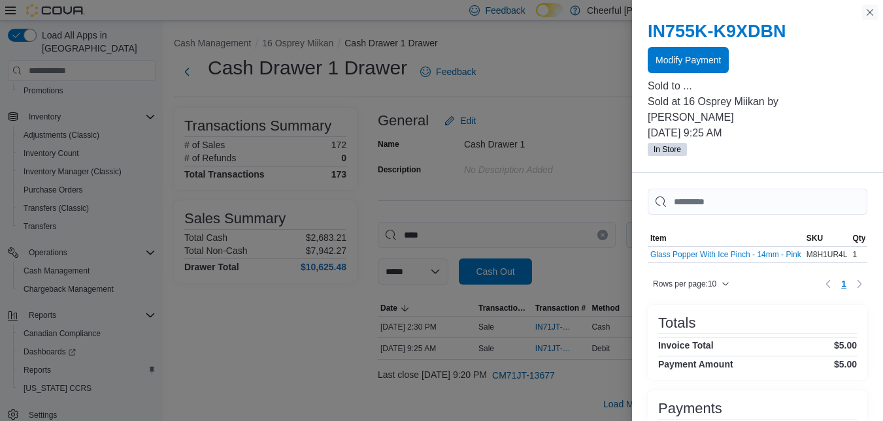
click at [869, 14] on button "Close this dialog" at bounding box center [870, 13] width 16 height 16
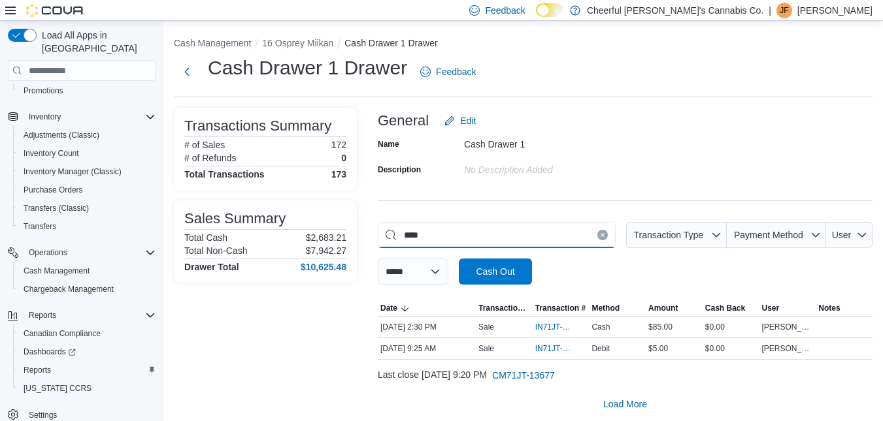
click at [611, 229] on input "****" at bounding box center [497, 235] width 238 height 26
click at [608, 231] on button "Clear input" at bounding box center [602, 235] width 10 height 10
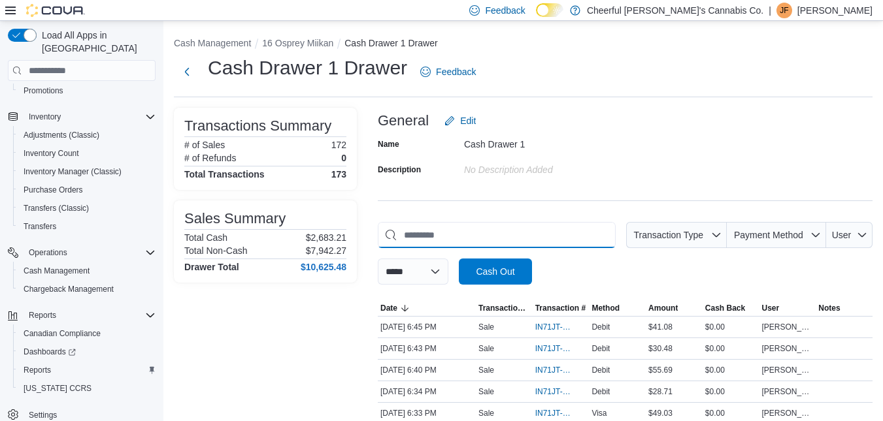
click at [594, 239] on input "This is a search bar. As you type, the results lower in the page will automatic…" at bounding box center [497, 235] width 238 height 26
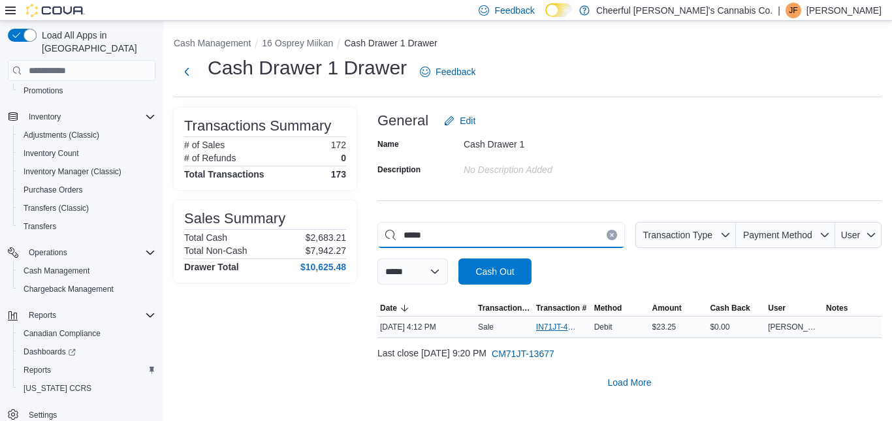
type input "*****"
click at [556, 330] on span "IN71JT-420270" at bounding box center [556, 327] width 40 height 10
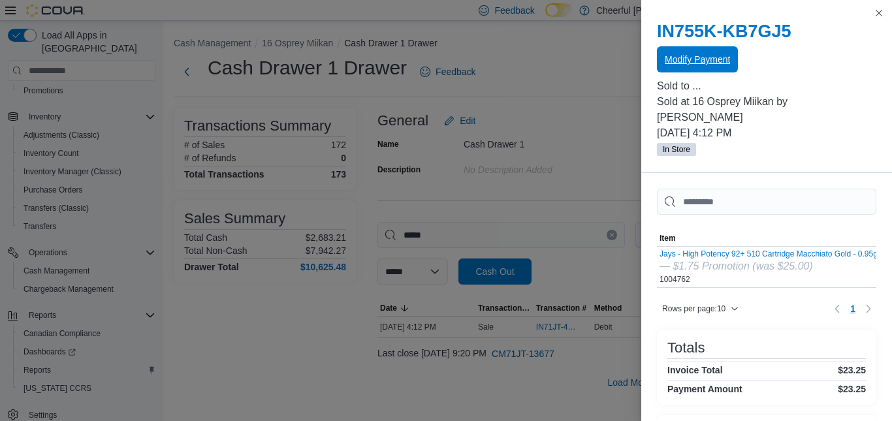
click at [682, 54] on span "Modify Payment" at bounding box center [697, 59] width 65 height 13
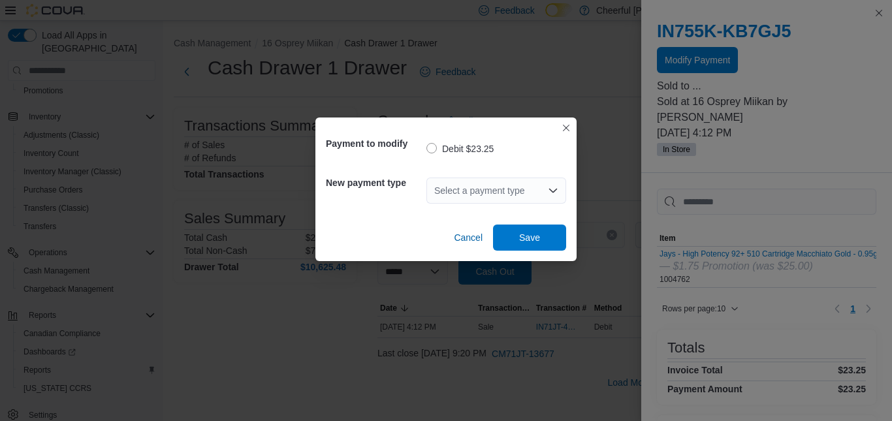
click at [552, 191] on icon "Open list of options" at bounding box center [553, 191] width 8 height 4
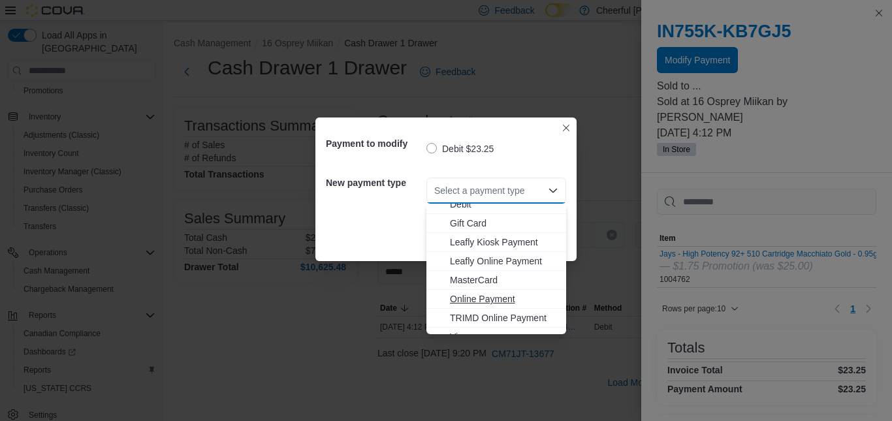
scroll to position [78, 0]
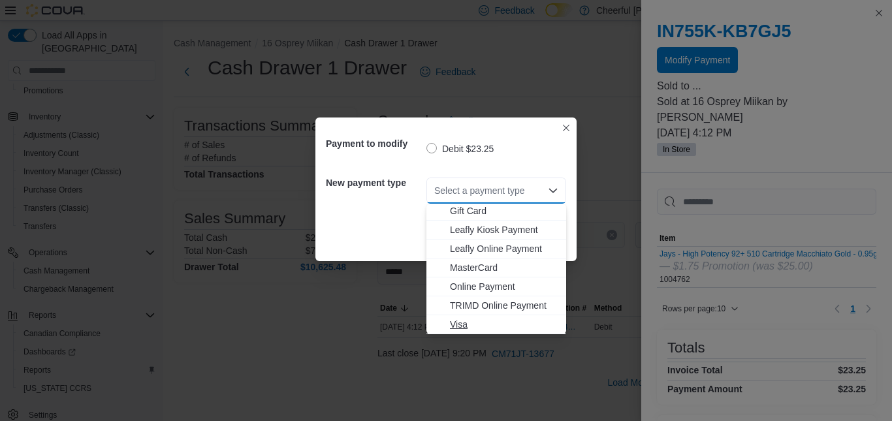
click at [457, 330] on span "Visa" at bounding box center [504, 324] width 108 height 13
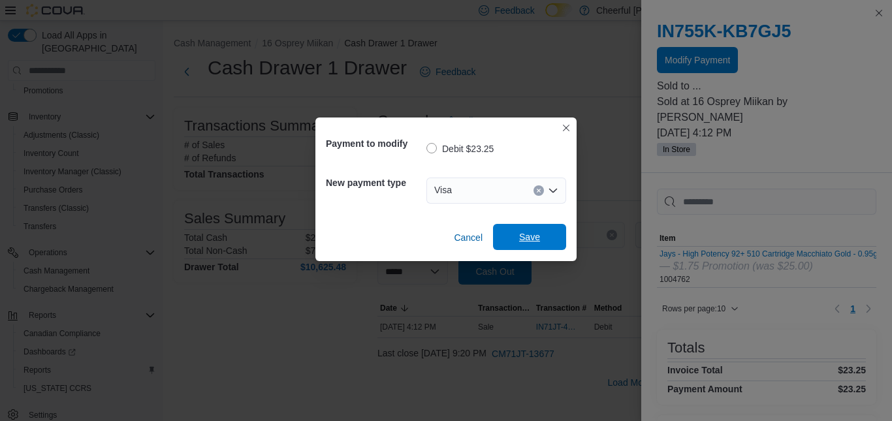
click at [531, 244] on span "Save" at bounding box center [529, 237] width 57 height 26
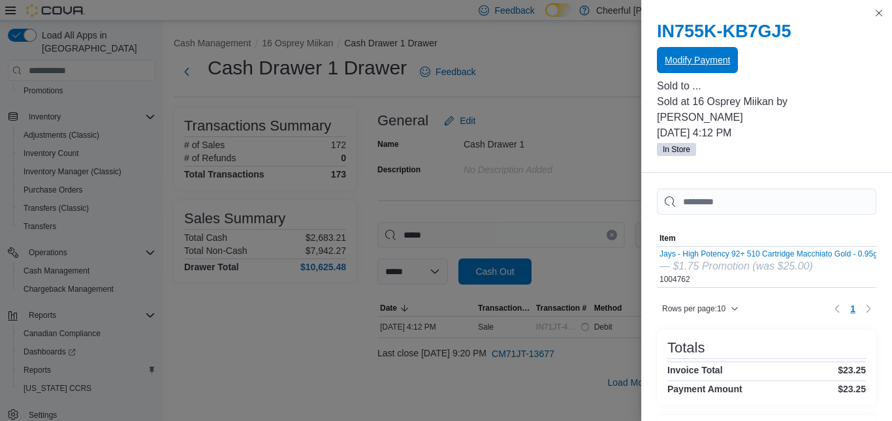
scroll to position [0, 0]
click at [875, 11] on button "Close this dialog" at bounding box center [879, 13] width 16 height 16
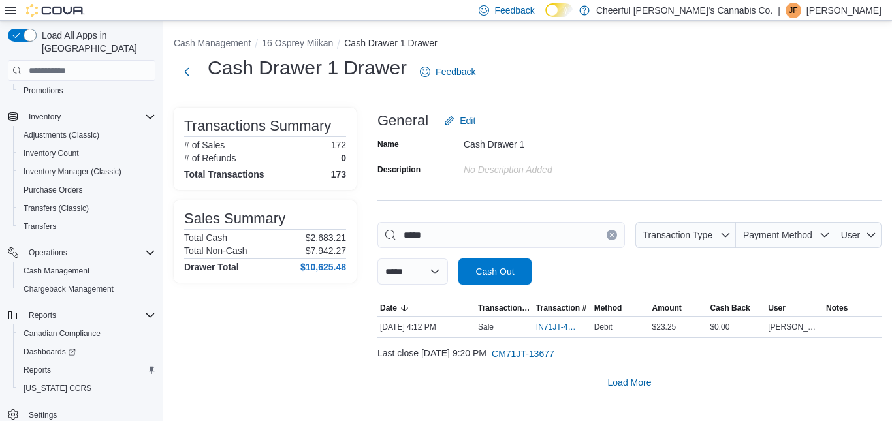
click at [612, 230] on button "Clear input" at bounding box center [612, 235] width 10 height 10
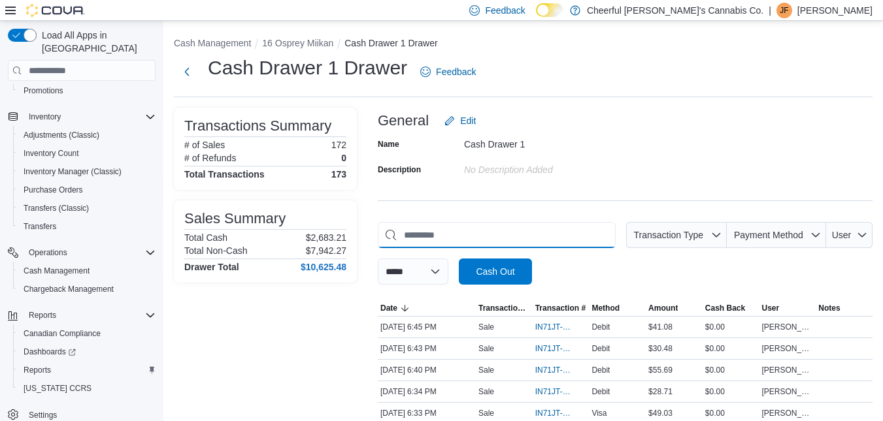
click at [459, 229] on input "This is a search bar. As you type, the results lower in the page will automatic…" at bounding box center [497, 235] width 238 height 26
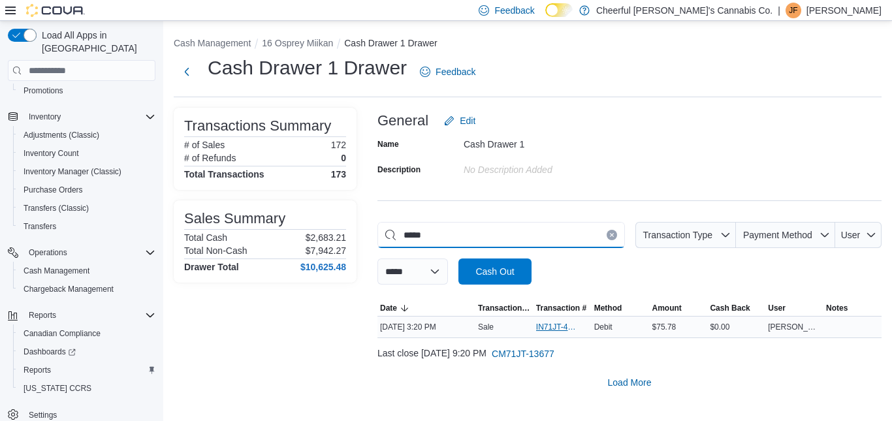
type input "*****"
click at [562, 326] on span "IN71JT-420234" at bounding box center [556, 327] width 40 height 10
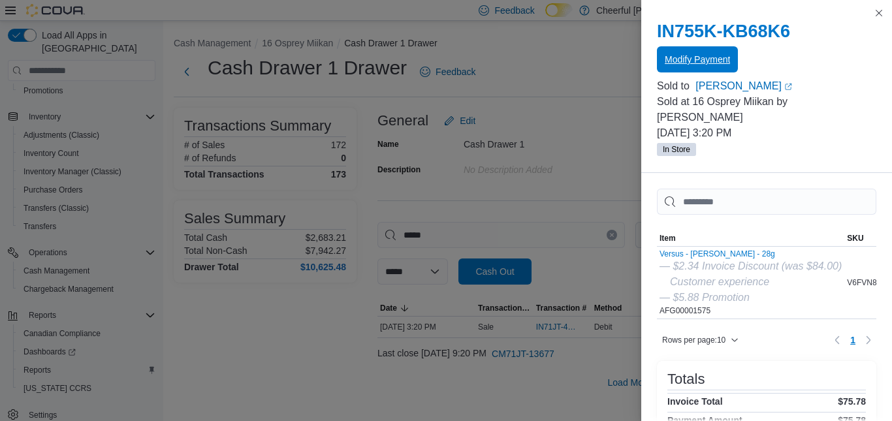
click at [724, 57] on span "Modify Payment" at bounding box center [697, 59] width 65 height 13
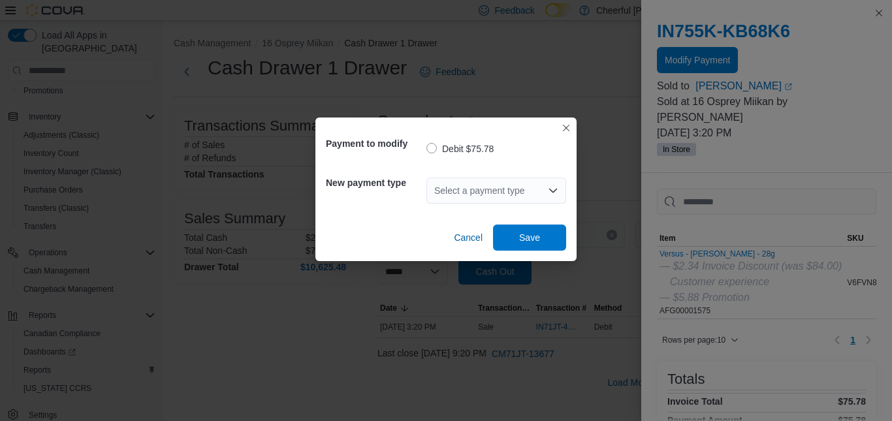
click at [554, 191] on icon "Open list of options" at bounding box center [553, 191] width 8 height 4
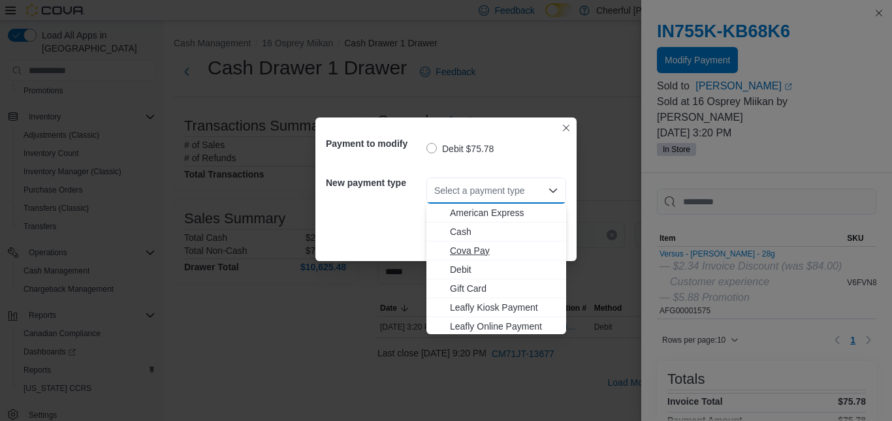
scroll to position [78, 0]
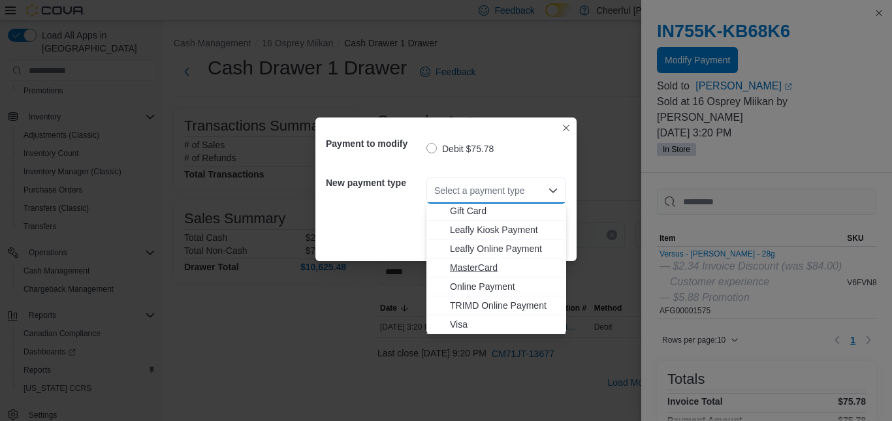
click at [477, 265] on span "MasterCard" at bounding box center [504, 267] width 108 height 13
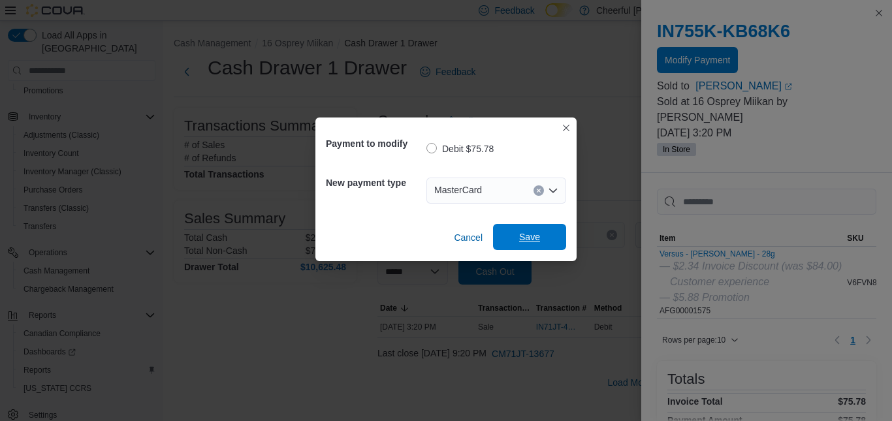
click at [528, 240] on span "Save" at bounding box center [529, 237] width 21 height 13
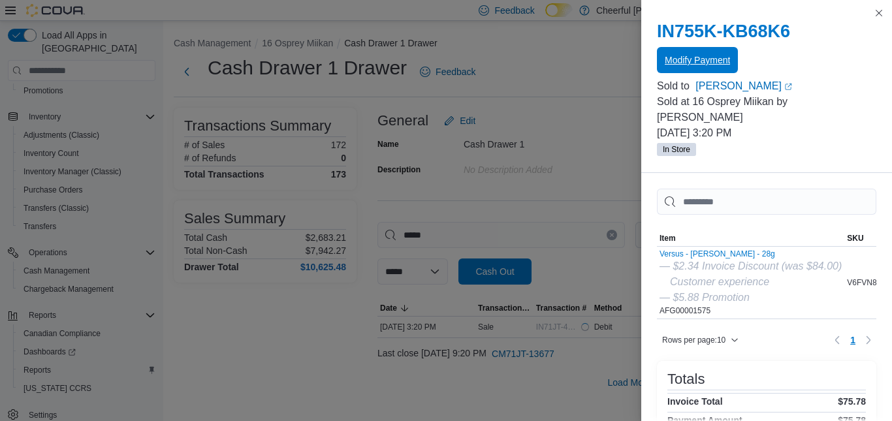
scroll to position [0, 0]
